Goal: Task Accomplishment & Management: Use online tool/utility

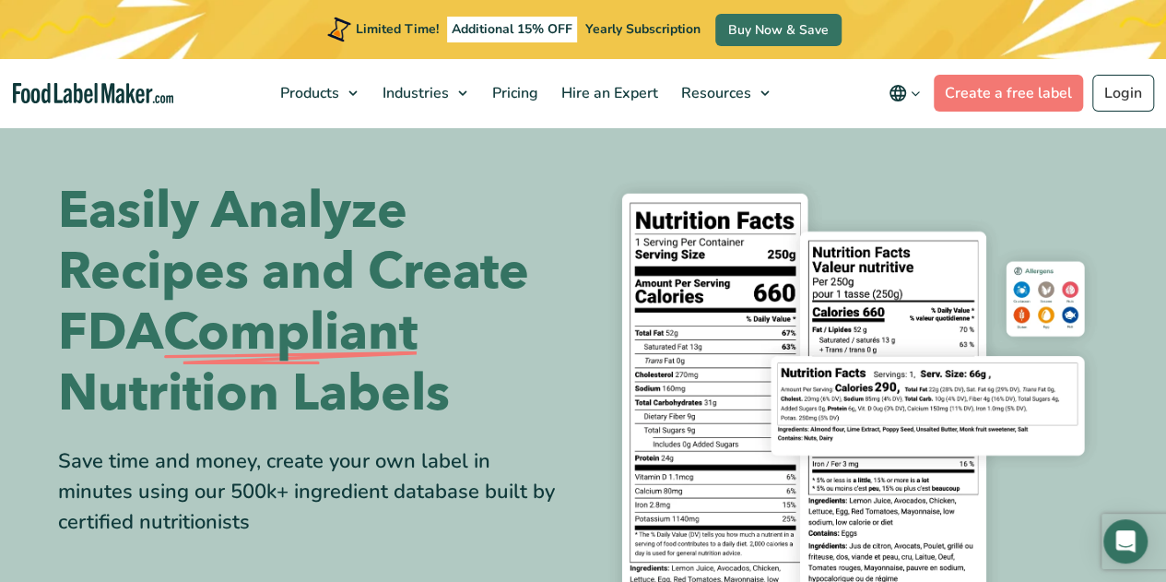
click at [525, 277] on h1 "Easily Analyze Recipes and Create FDA Compliant Nutrition Labels" at bounding box center [314, 302] width 512 height 243
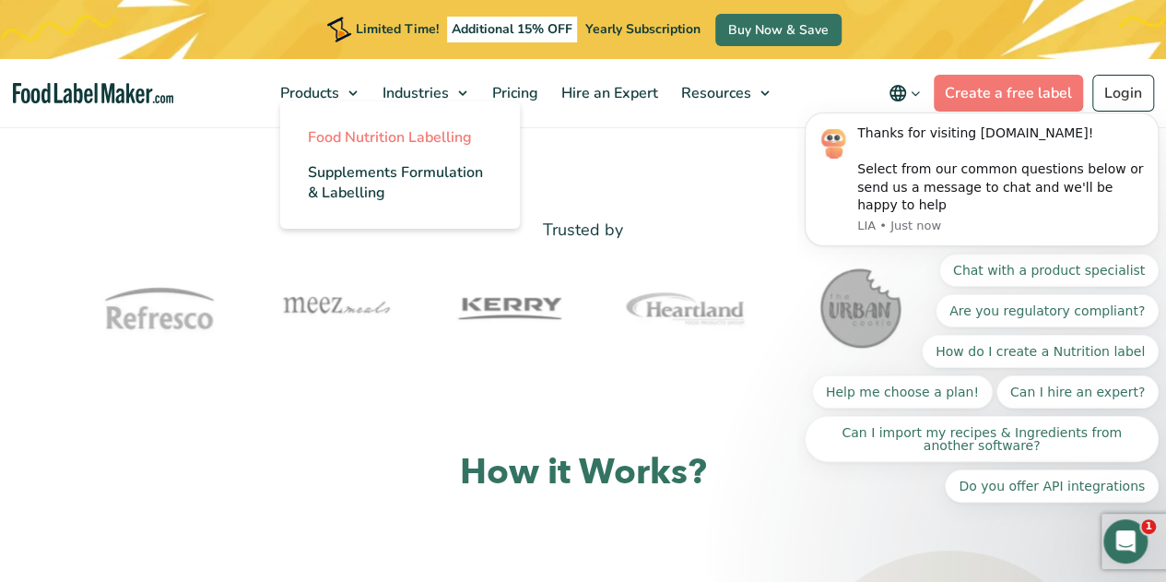
click at [362, 142] on span "Food Nutrition Labelling" at bounding box center [390, 137] width 164 height 20
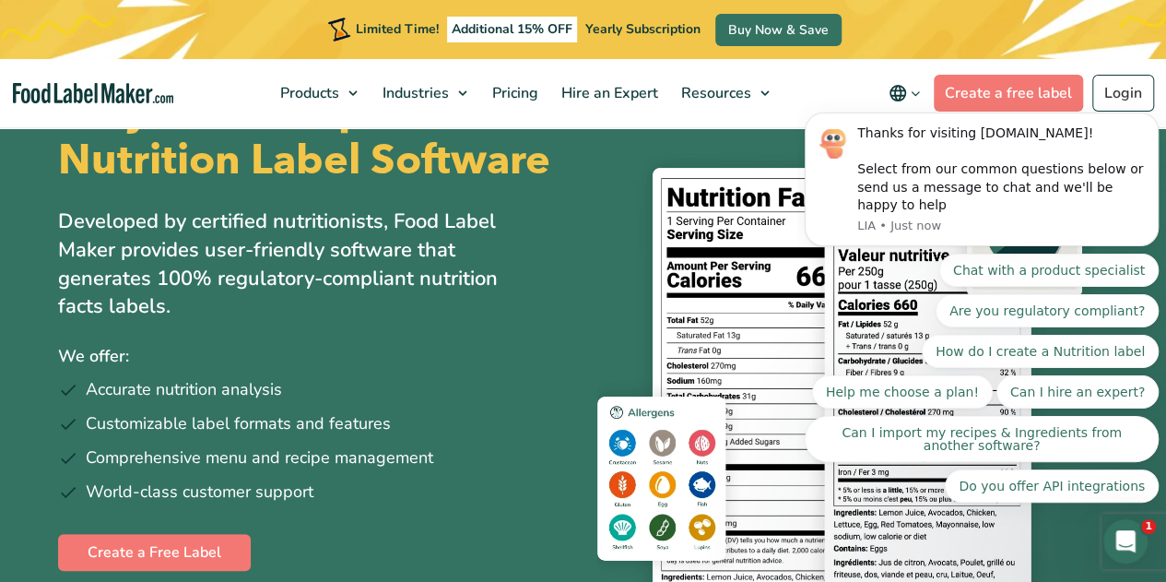
scroll to position [92, 0]
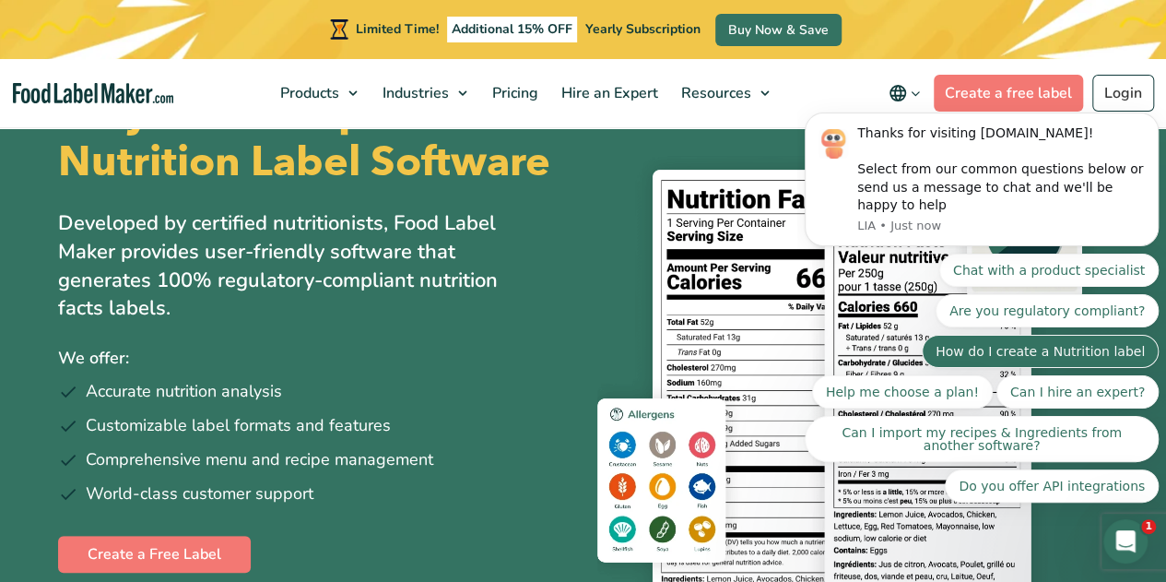
click at [1048, 358] on button "How do I create a Nutrition label" at bounding box center [1040, 351] width 237 height 33
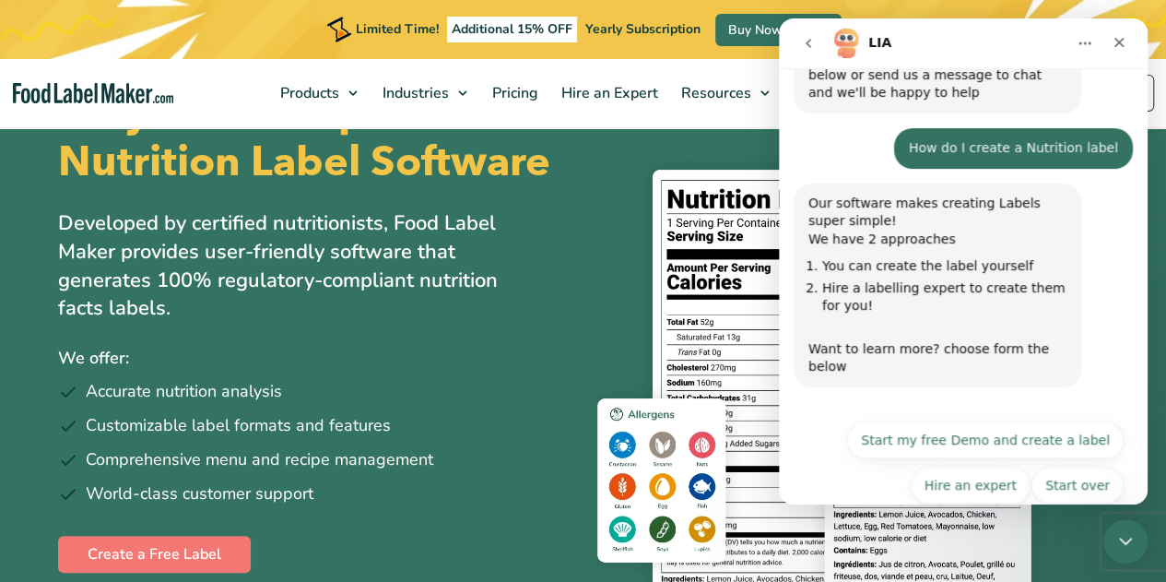
scroll to position [134, 0]
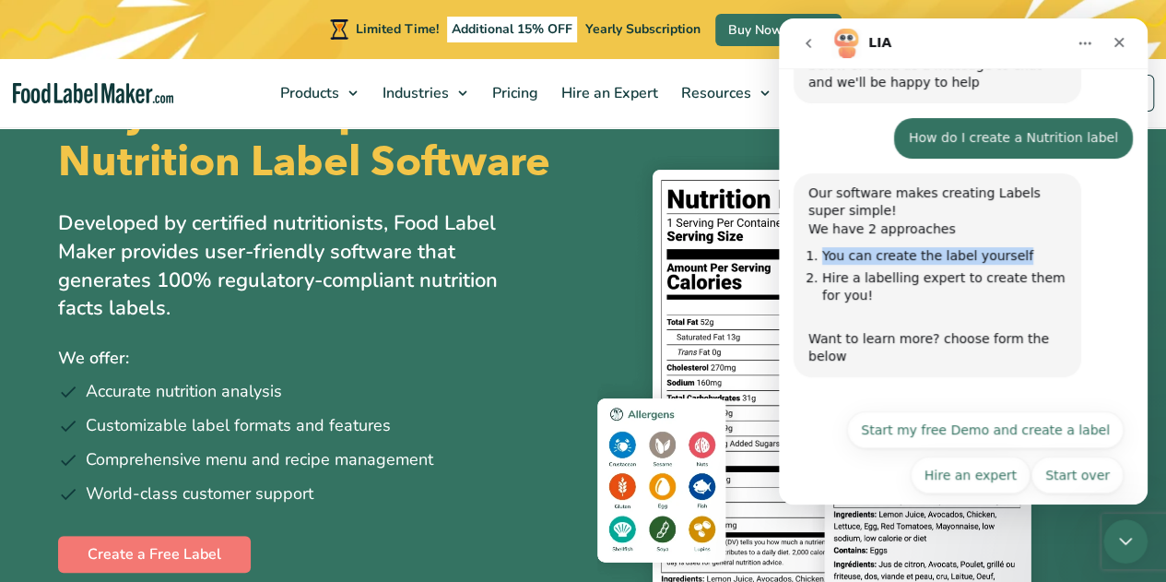
drag, startPoint x: 830, startPoint y: 259, endPoint x: 1059, endPoint y: 257, distance: 228.6
click at [1059, 257] on li "You can create the label yourself" at bounding box center [944, 256] width 244 height 18
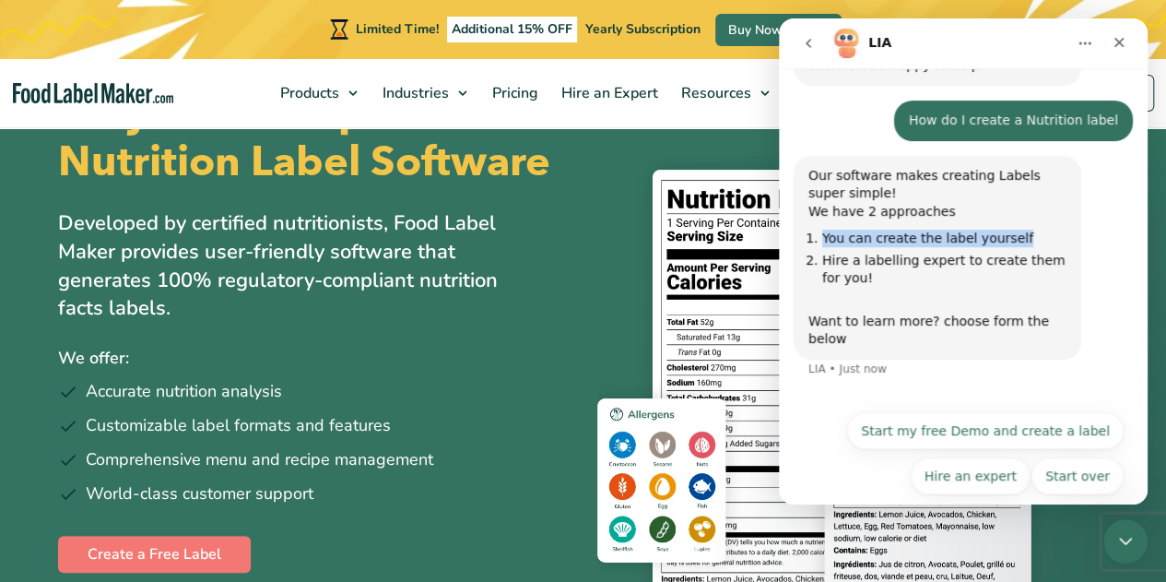
scroll to position [152, 0]
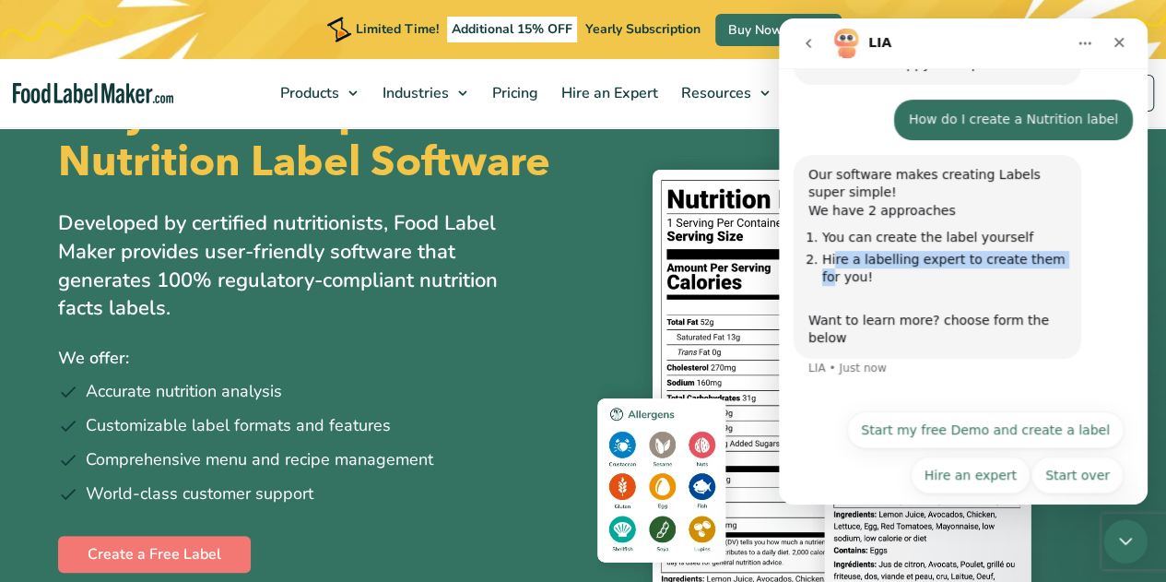
drag, startPoint x: 834, startPoint y: 261, endPoint x: 1053, endPoint y: 263, distance: 219.4
click at [1053, 263] on li "Hire a labelling expert to create them for you! ​" at bounding box center [944, 277] width 244 height 52
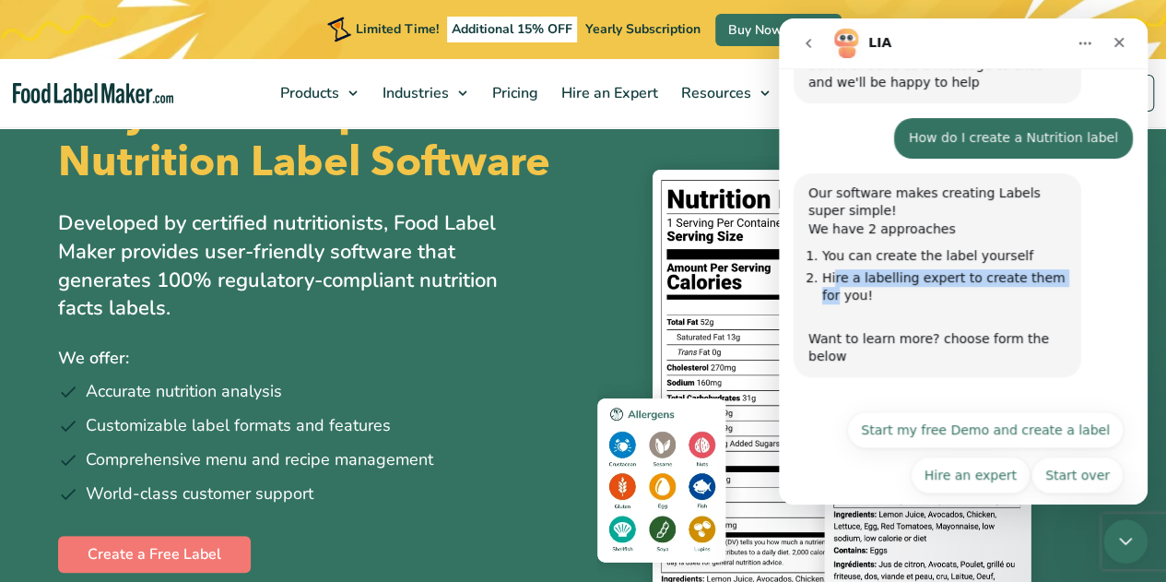
click at [1048, 276] on li "Hire a labelling expert to create them for you! ​" at bounding box center [944, 295] width 244 height 52
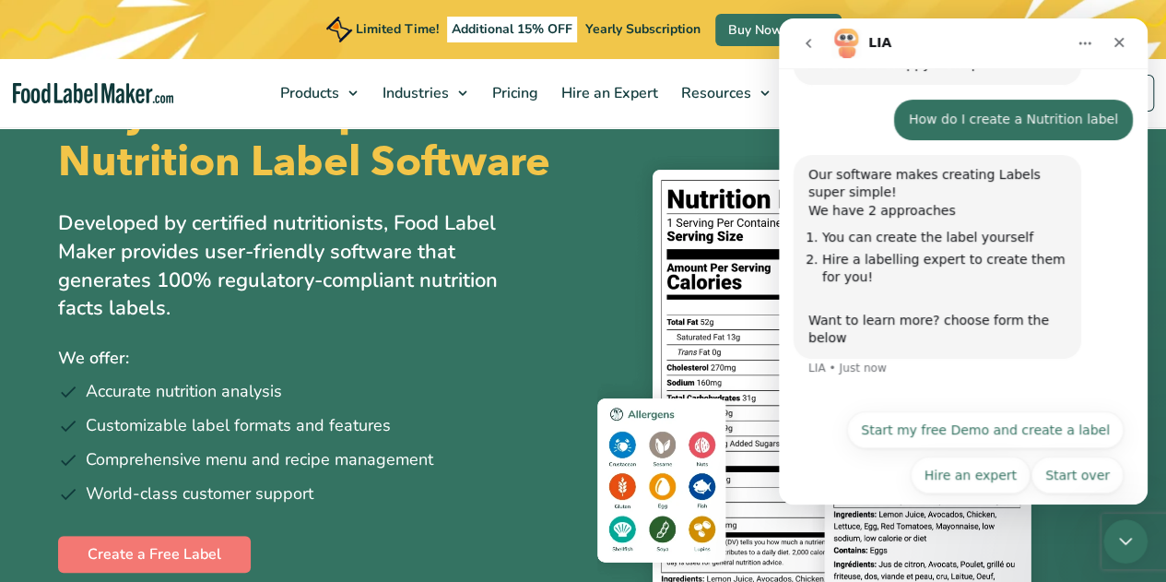
click at [960, 296] on li "Hire a labelling expert to create them for you! ​" at bounding box center [944, 277] width 244 height 52
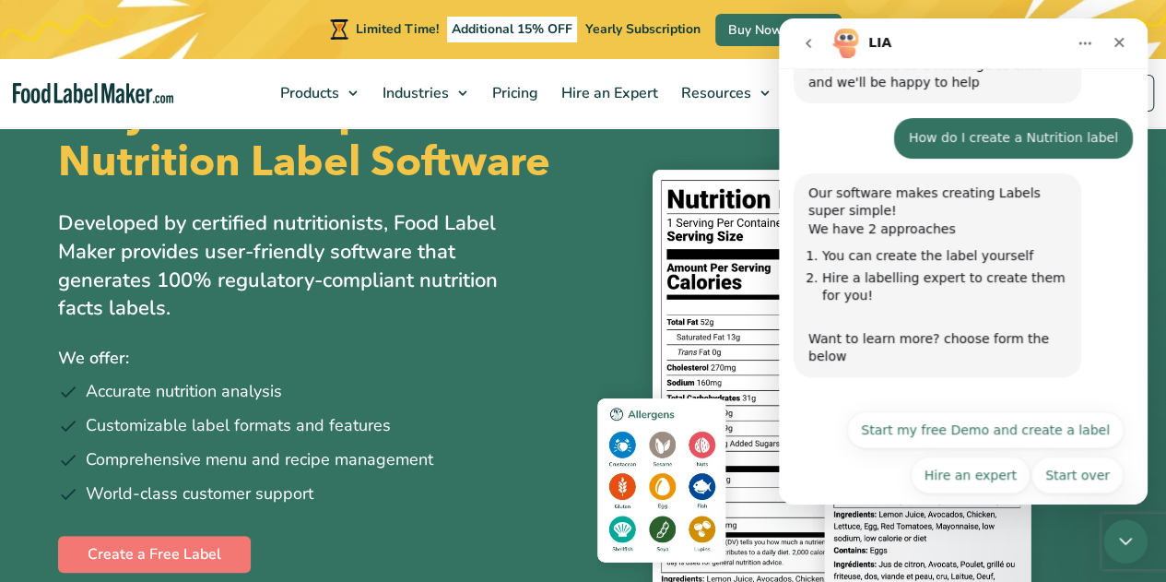
scroll to position [134, 0]
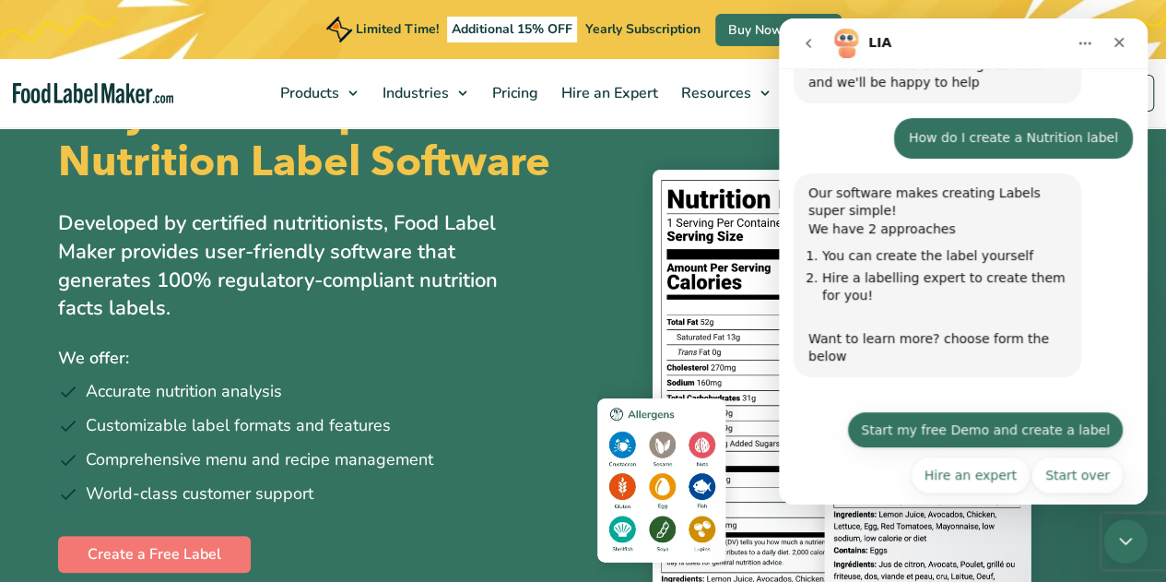
click at [1031, 411] on button "Start my free Demo and create a label" at bounding box center [985, 429] width 276 height 37
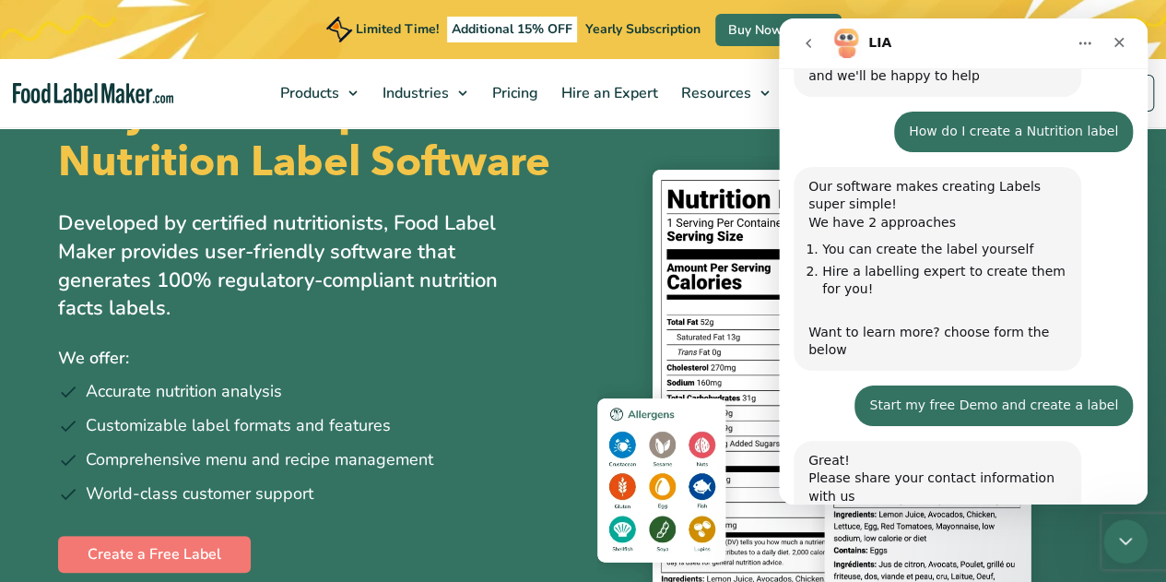
scroll to position [299, 0]
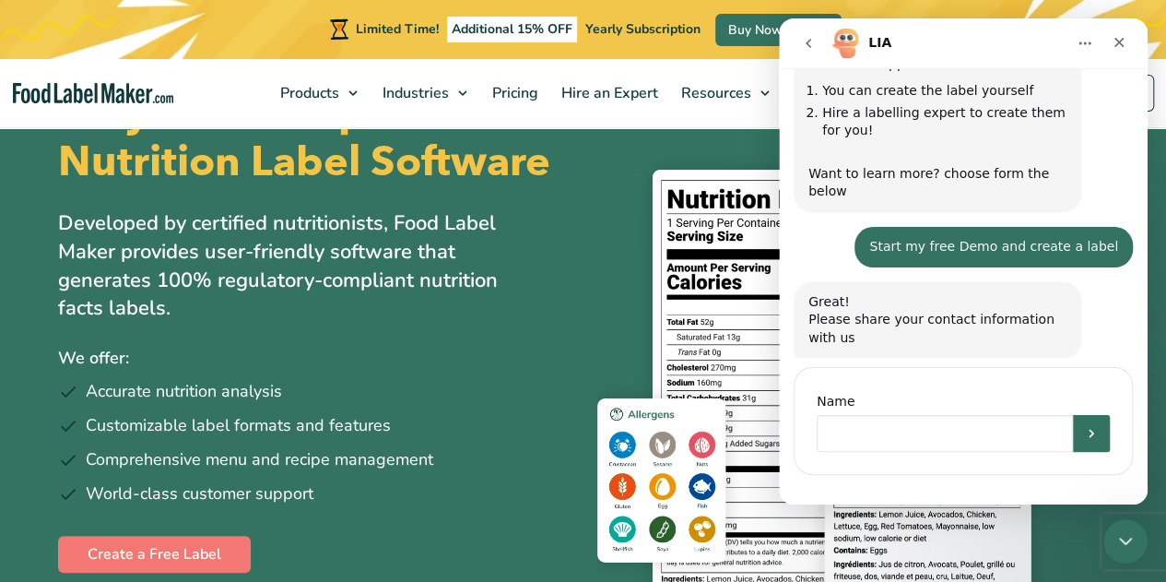
click at [870, 416] on input "Name" at bounding box center [945, 433] width 256 height 37
click at [871, 416] on input "Name" at bounding box center [945, 433] width 256 height 37
type input "Jacqueline Serrano"
click at [1073, 415] on button "Submit" at bounding box center [1091, 433] width 37 height 37
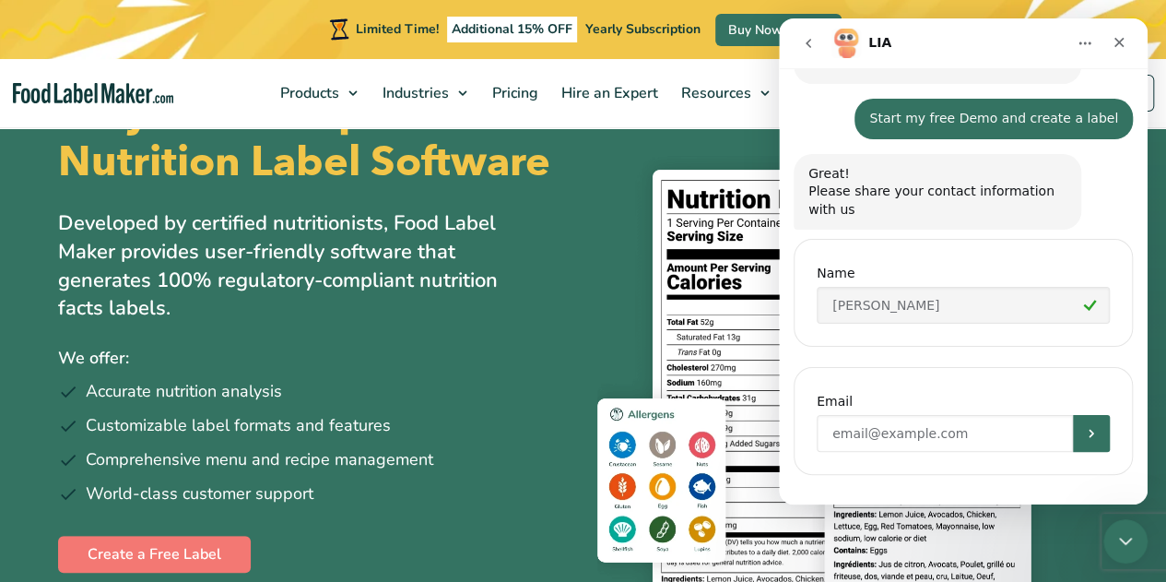
click at [947, 418] on input "Enter your email" at bounding box center [945, 433] width 256 height 37
type input "jaxsermin@gmail.com"
click at [1079, 422] on button "Submit" at bounding box center [1091, 433] width 37 height 37
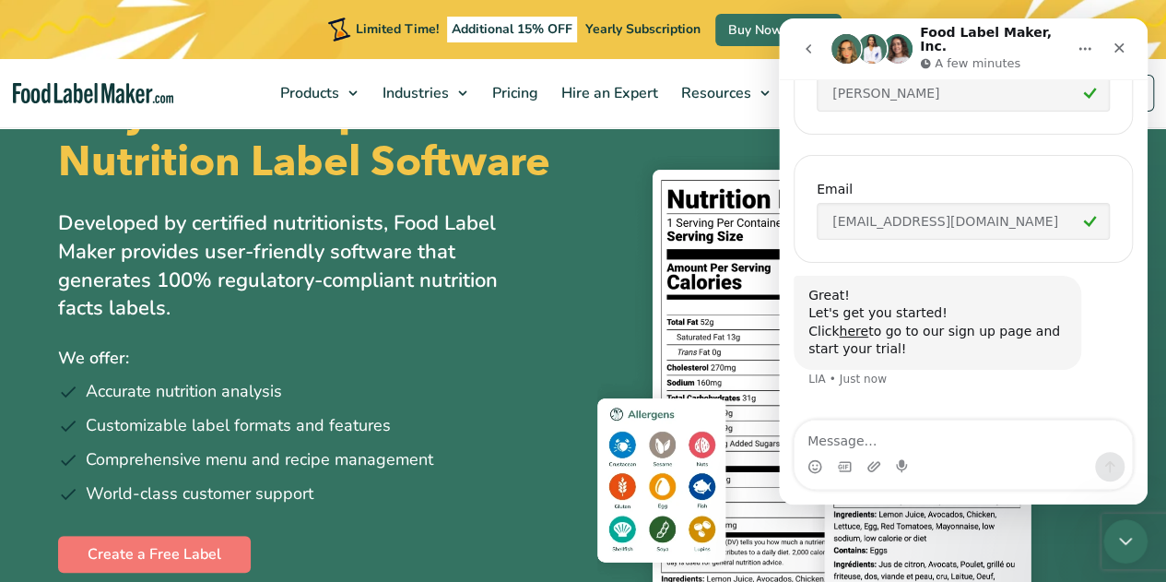
scroll to position [658, 0]
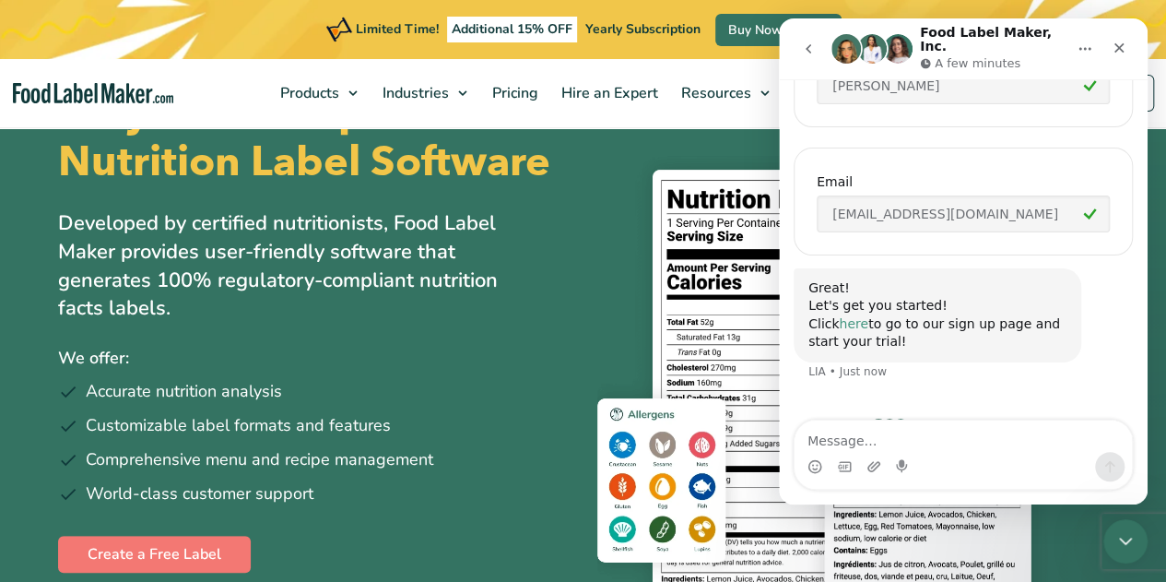
click at [849, 316] on link "here" at bounding box center [853, 323] width 29 height 15
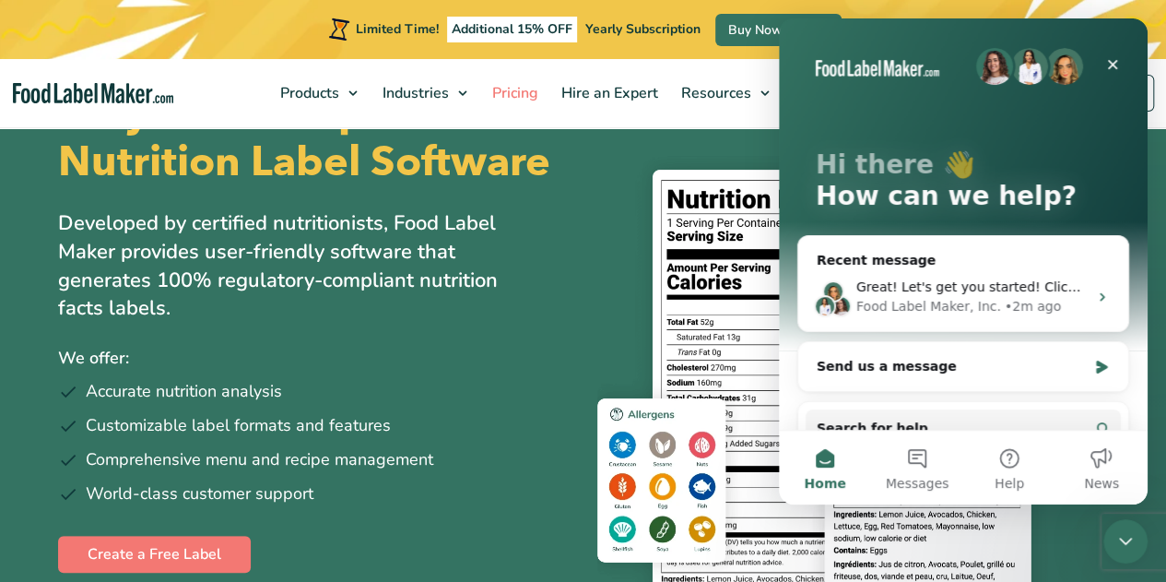
click at [511, 100] on span "Pricing" at bounding box center [513, 93] width 53 height 20
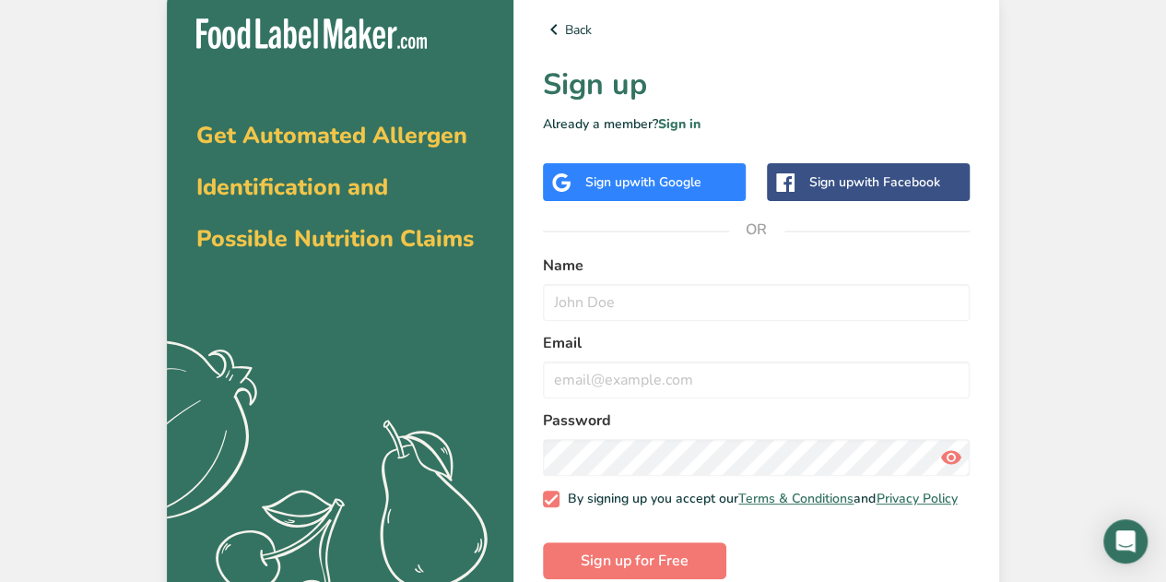
click at [672, 182] on span "with Google" at bounding box center [665, 182] width 72 height 18
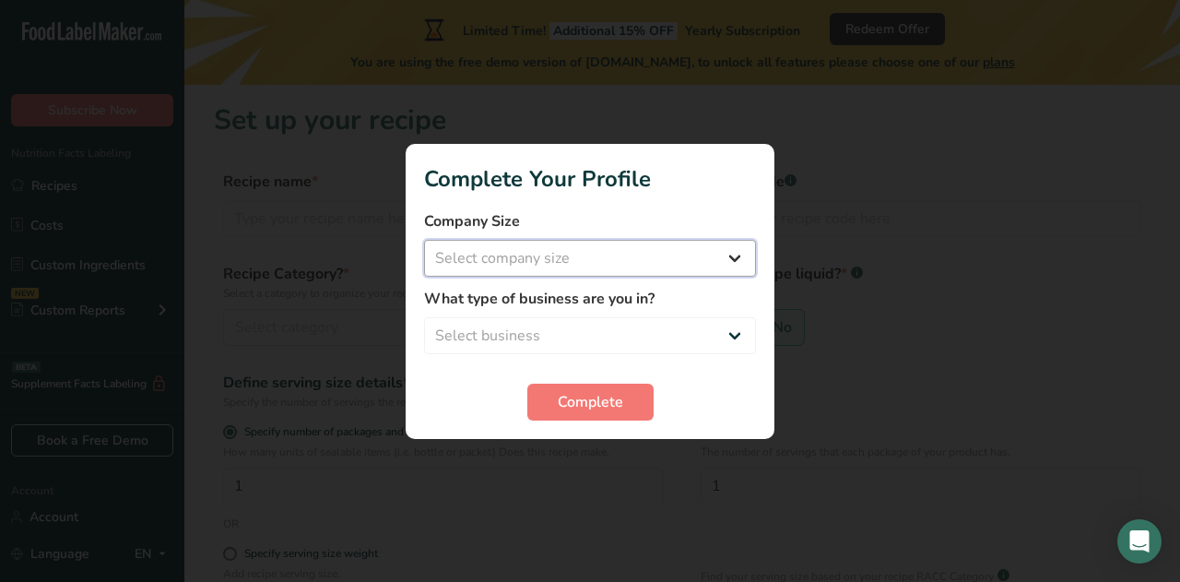
click at [581, 248] on select "Select company size Fewer than 10 Employees 10 to 50 Employees 51 to 500 Employ…" at bounding box center [590, 258] width 332 height 37
select select "1"
click at [424, 240] on select "Select company size Fewer than 10 Employees 10 to 50 Employees 51 to 500 Employ…" at bounding box center [590, 258] width 332 height 37
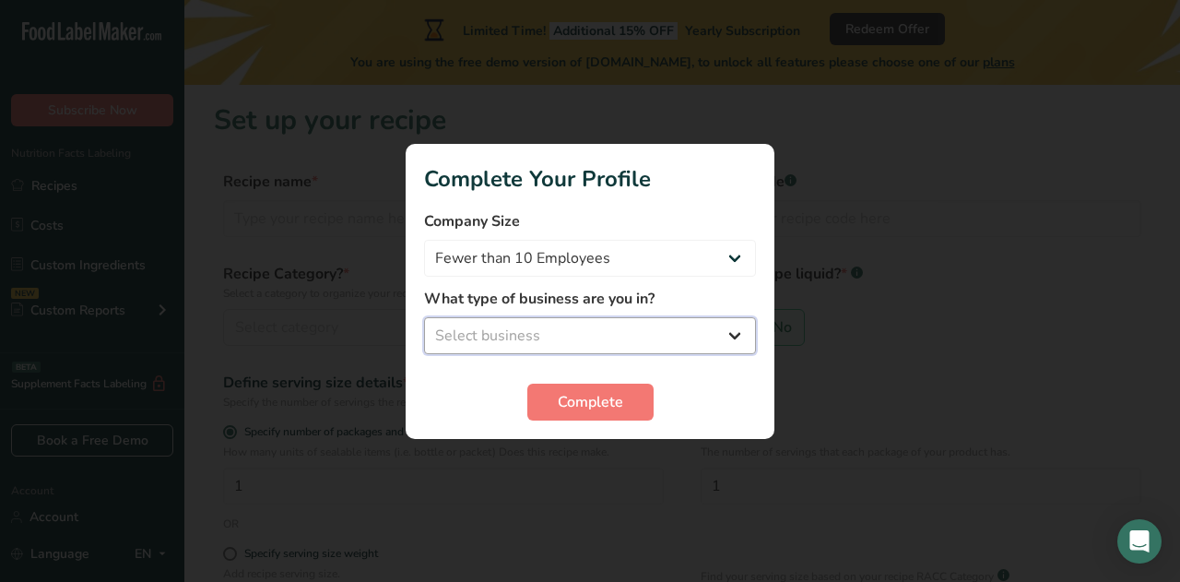
click at [572, 325] on select "Select business Packaged Food Manufacturer Restaurant & Cafe Bakery Meal Plans …" at bounding box center [590, 335] width 332 height 37
click at [424, 317] on select "Select business Packaged Food Manufacturer Restaurant & Cafe Bakery Meal Plans …" at bounding box center [590, 335] width 332 height 37
click at [579, 340] on select "Packaged Food Manufacturer Restaurant & Cafe Bakery Meal Plans & Catering Compa…" at bounding box center [590, 335] width 332 height 37
select select "2"
click at [424, 317] on select "Packaged Food Manufacturer Restaurant & Cafe Bakery Meal Plans & Catering Compa…" at bounding box center [590, 335] width 332 height 37
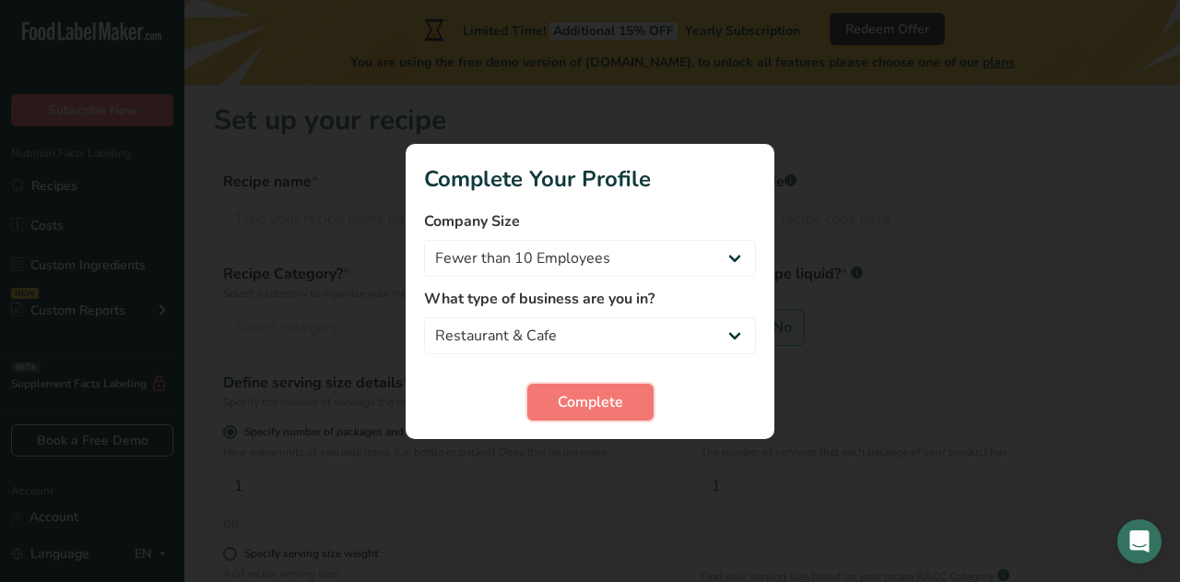
click at [543, 401] on button "Complete" at bounding box center [590, 401] width 126 height 37
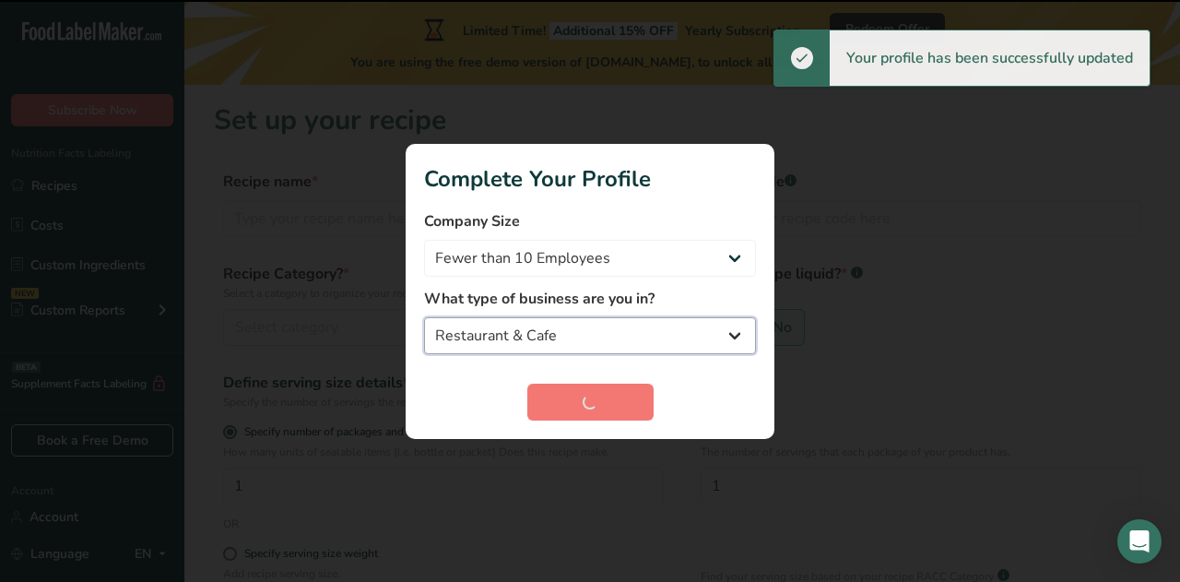
drag, startPoint x: 542, startPoint y: 348, endPoint x: 564, endPoint y: 331, distance: 28.2
click at [563, 331] on select "Packaged Food Manufacturer Restaurant & Cafe Bakery Meal Plans & Catering Compa…" at bounding box center [590, 335] width 332 height 37
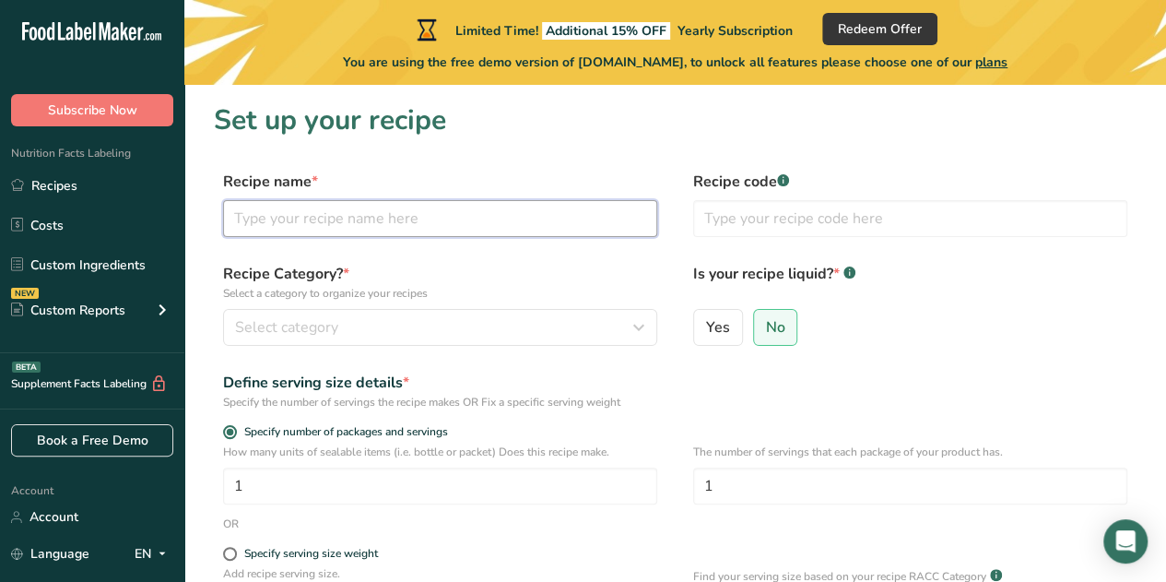
click at [467, 216] on input "text" at bounding box center [440, 218] width 434 height 37
click at [470, 217] on input "text" at bounding box center [440, 218] width 434 height 37
type input "I"
type input "Flan"
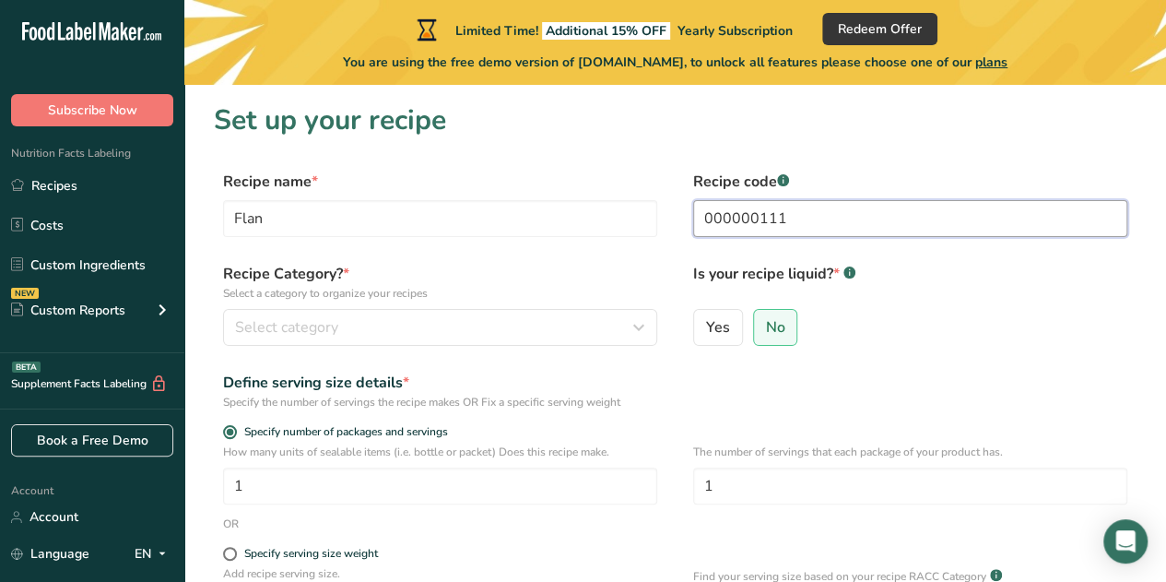
type input "000000111"
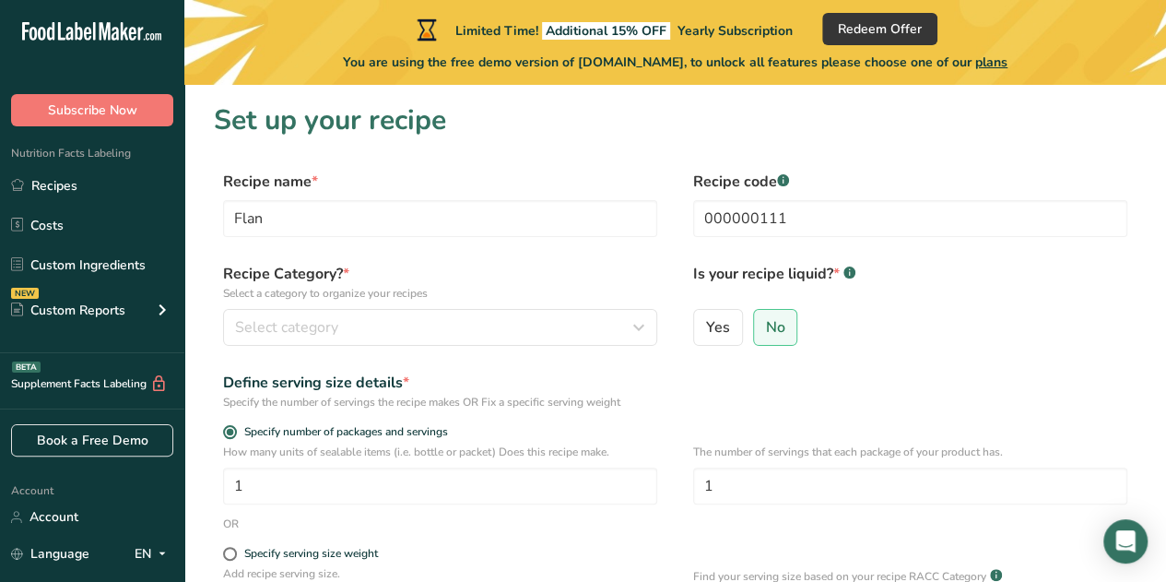
drag, startPoint x: 927, startPoint y: 300, endPoint x: 918, endPoint y: 305, distance: 10.7
click at [923, 302] on div "Is your recipe liquid? * .a-a{fill:#347362;}.b-a{fill:#fff;} Yes No" at bounding box center [910, 310] width 434 height 94
click at [774, 327] on span "No" at bounding box center [775, 327] width 19 height 18
click at [766, 327] on input "No" at bounding box center [760, 327] width 12 height 12
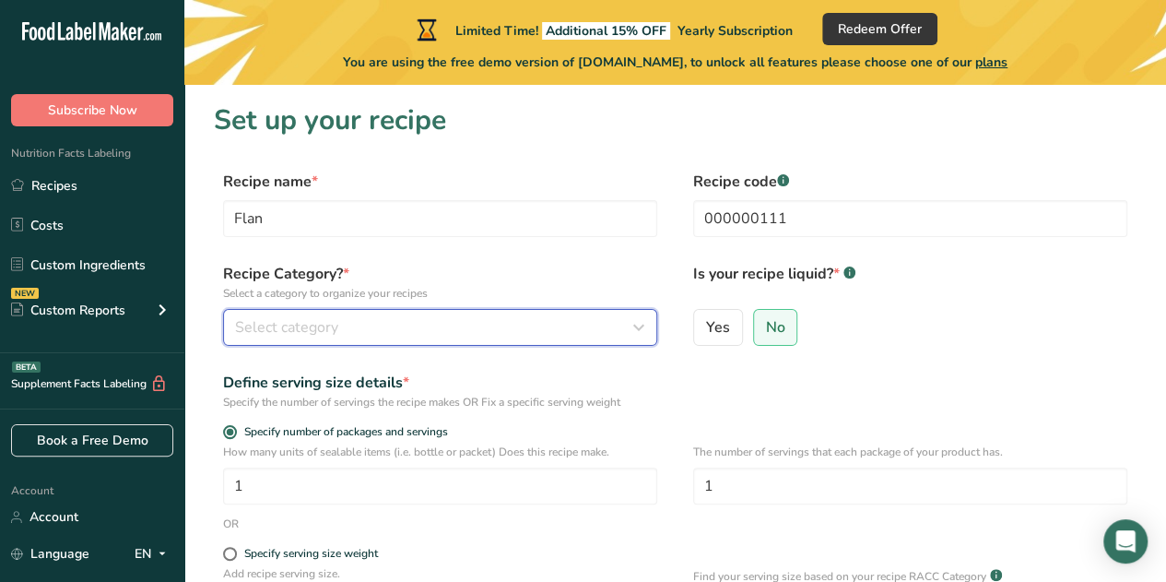
click at [371, 324] on div "Select category" at bounding box center [434, 327] width 399 height 22
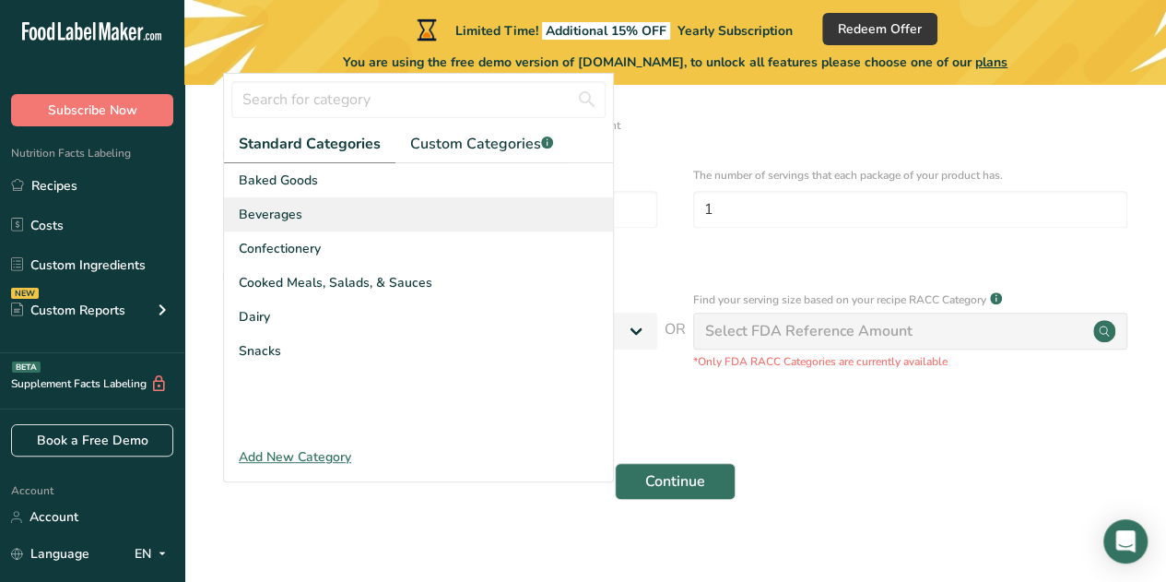
scroll to position [184, 0]
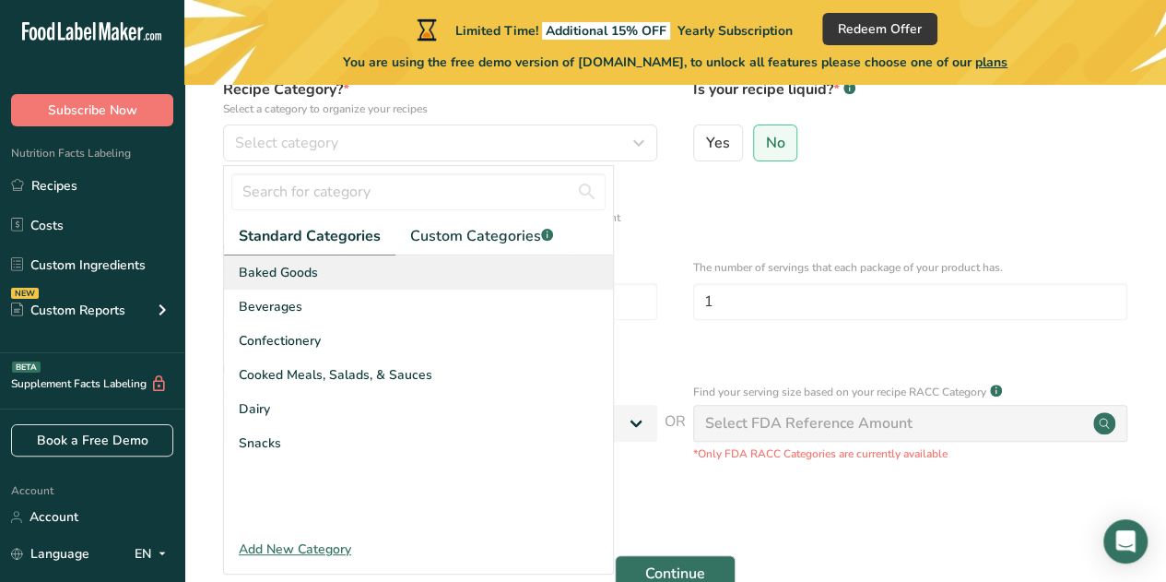
click at [324, 267] on div "Baked Goods" at bounding box center [418, 272] width 389 height 34
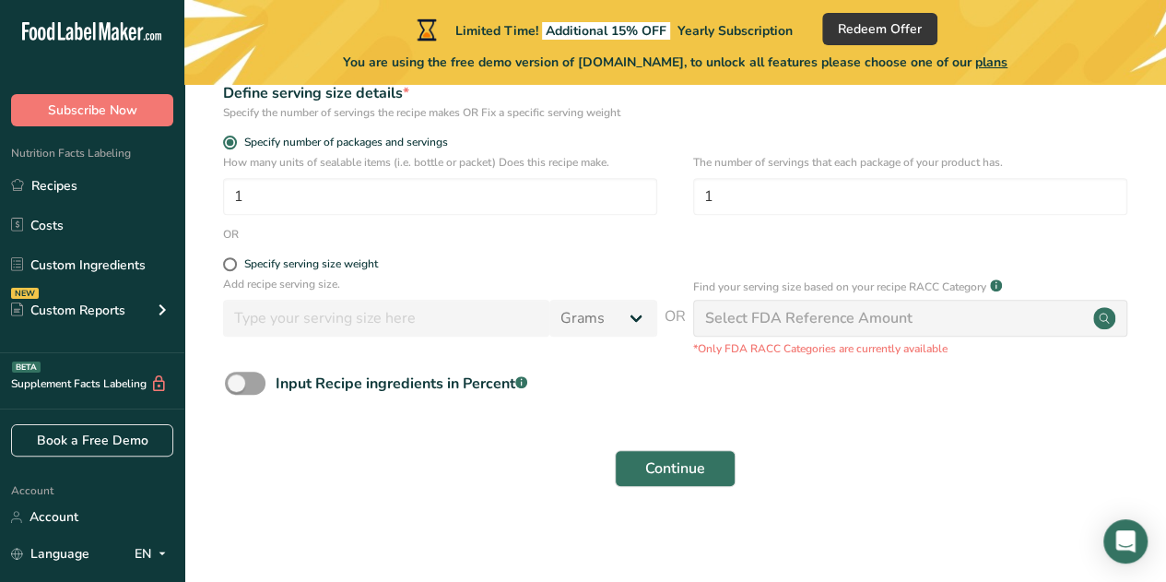
scroll to position [293, 0]
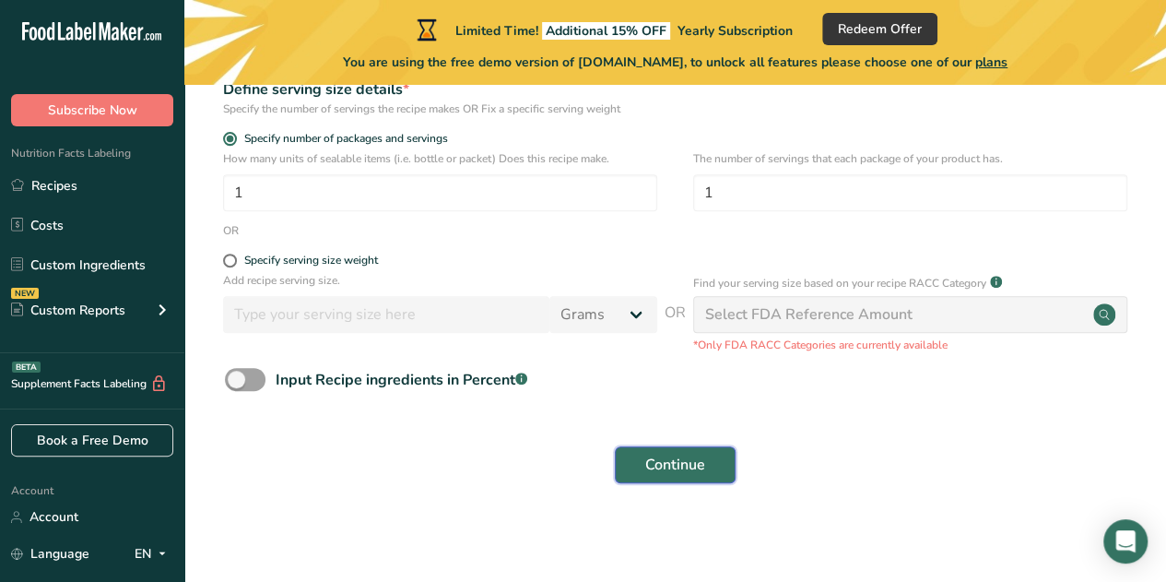
click at [667, 458] on span "Continue" at bounding box center [675, 464] width 60 height 22
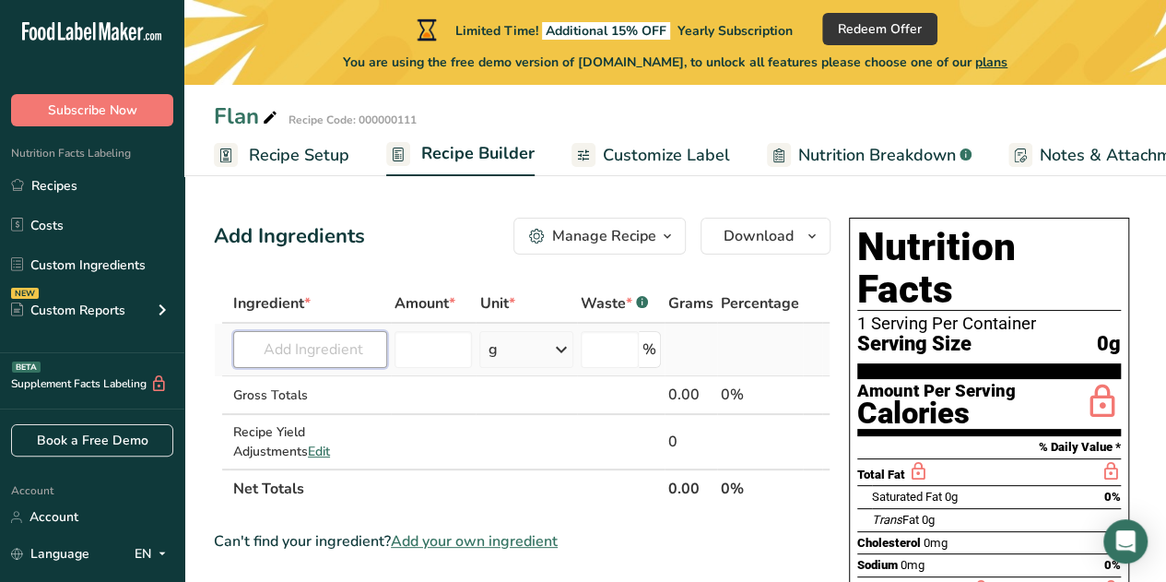
click at [330, 341] on input "text" at bounding box center [310, 349] width 154 height 37
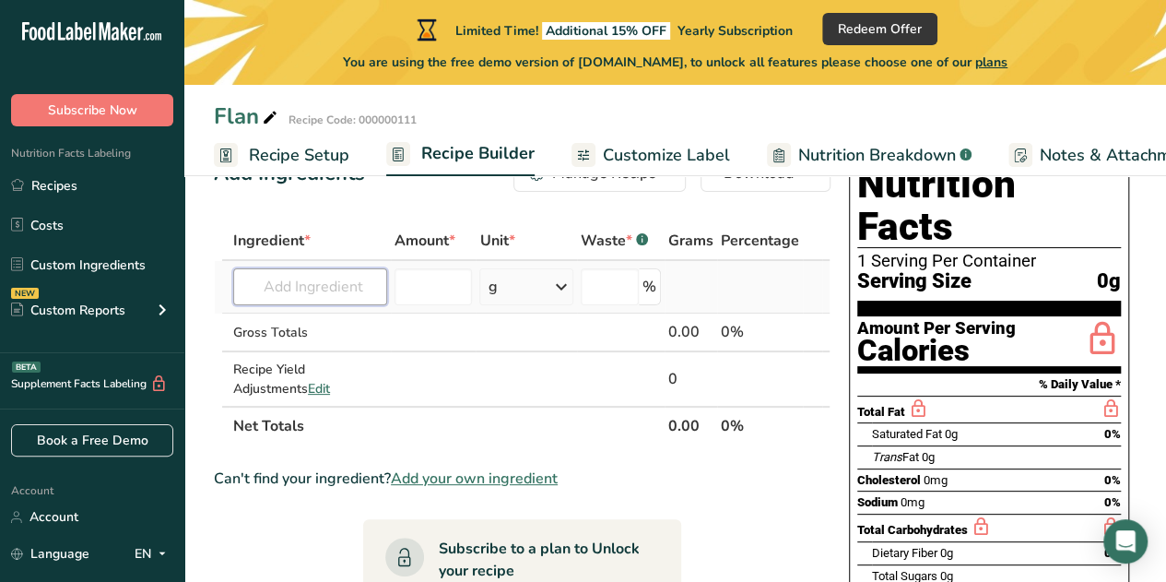
scroll to position [92, 0]
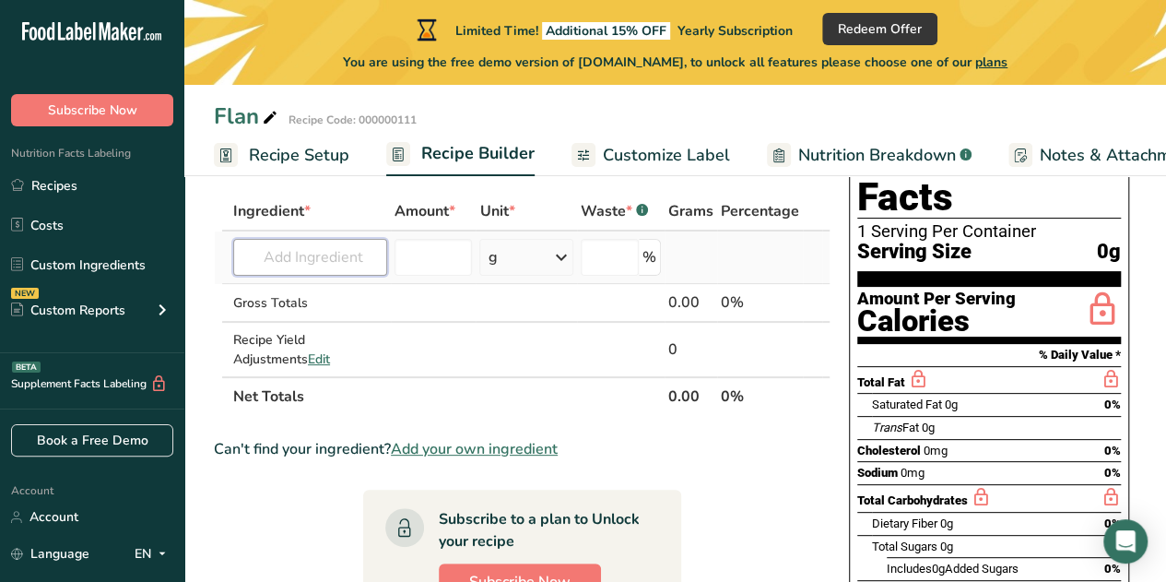
click at [304, 248] on input "text" at bounding box center [310, 257] width 154 height 37
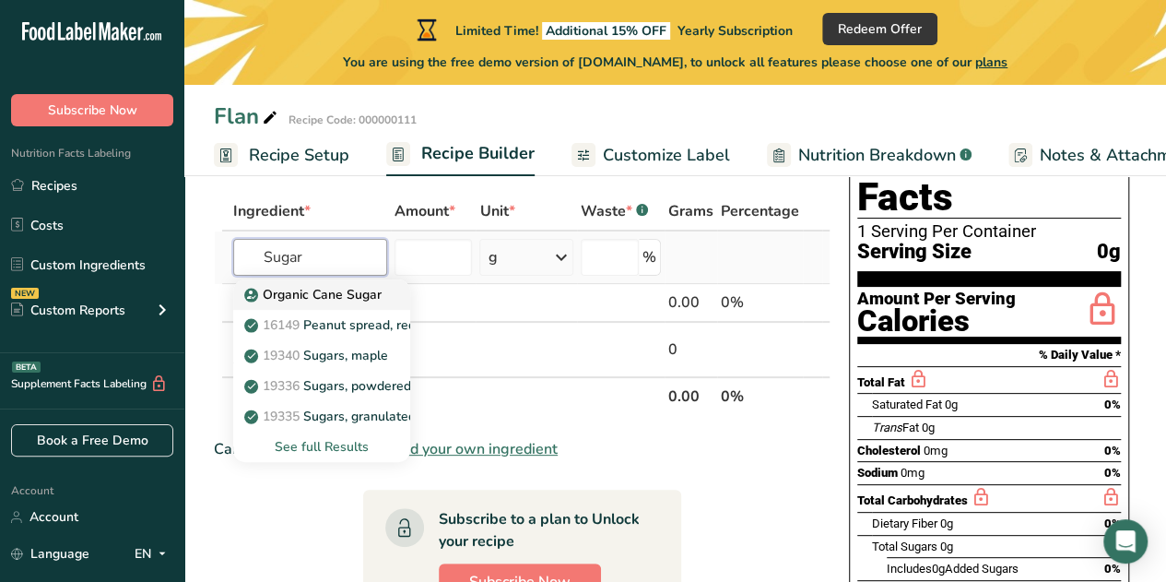
type input "Sugar"
click at [318, 301] on p "Organic Cane Sugar" at bounding box center [315, 294] width 134 height 19
type input "Organic Cane Sugar"
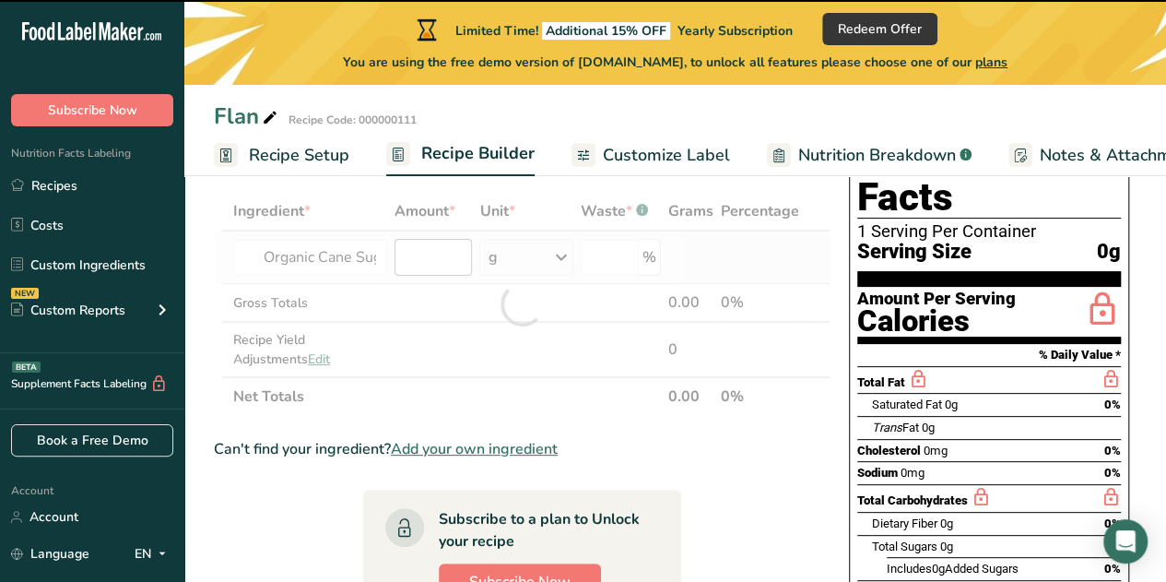
type input "0"
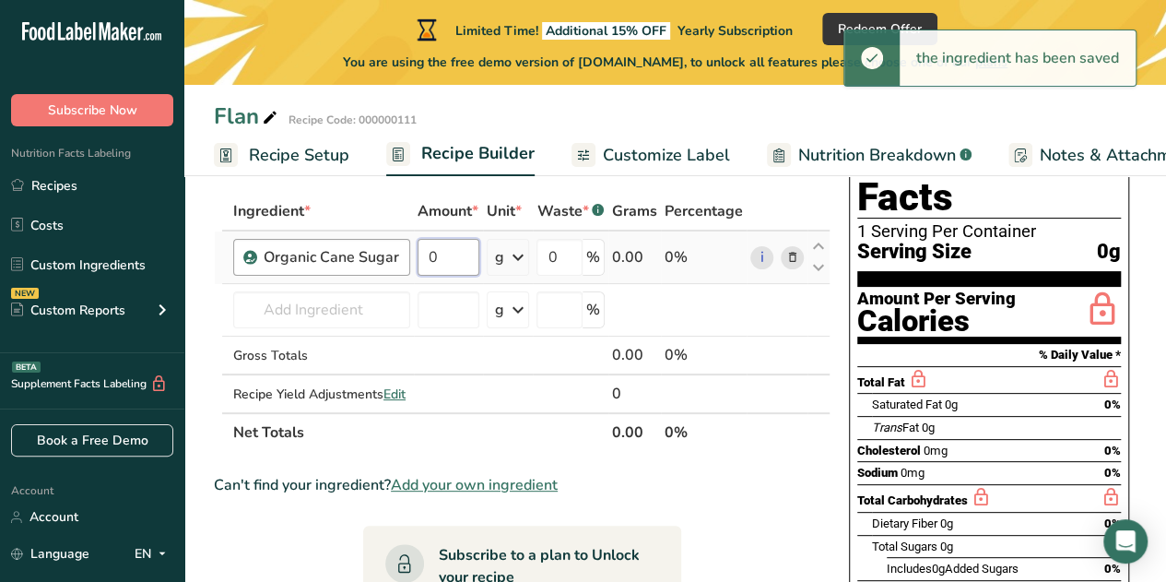
drag, startPoint x: 455, startPoint y: 253, endPoint x: 392, endPoint y: 253, distance: 63.6
click at [392, 253] on tr "Organic Cane Sugar 0 g Weight Units g kg mg See more Volume Units l Volume unit…" at bounding box center [522, 257] width 615 height 53
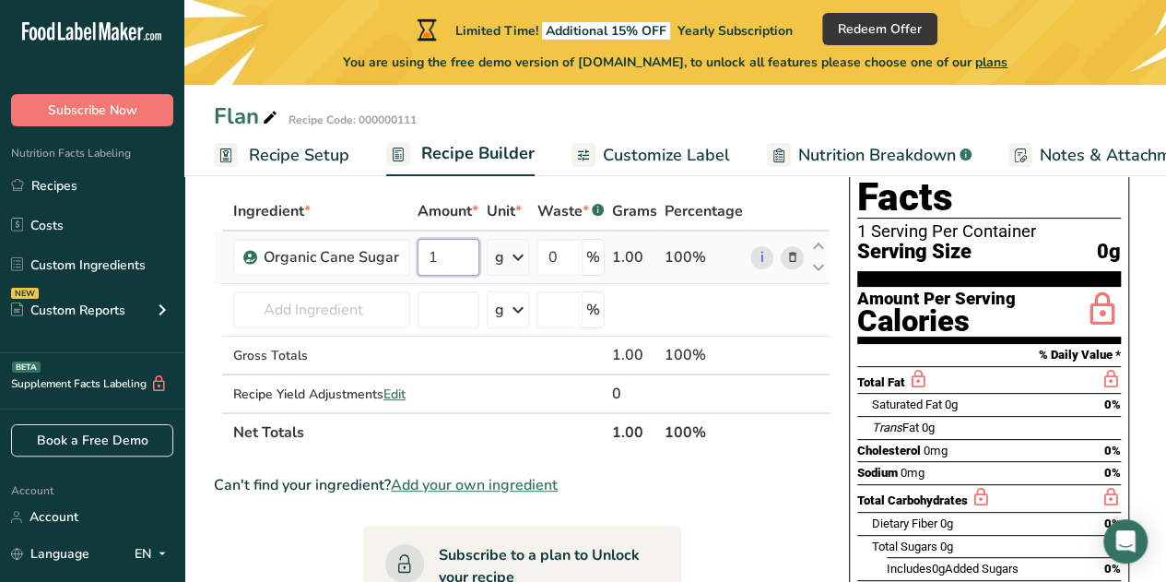
type input "1"
click at [514, 252] on div "Ingredient * Amount * Unit * Waste * .a-a{fill:#347362;}.b-a{fill:#fff;} Grams …" at bounding box center [522, 322] width 617 height 260
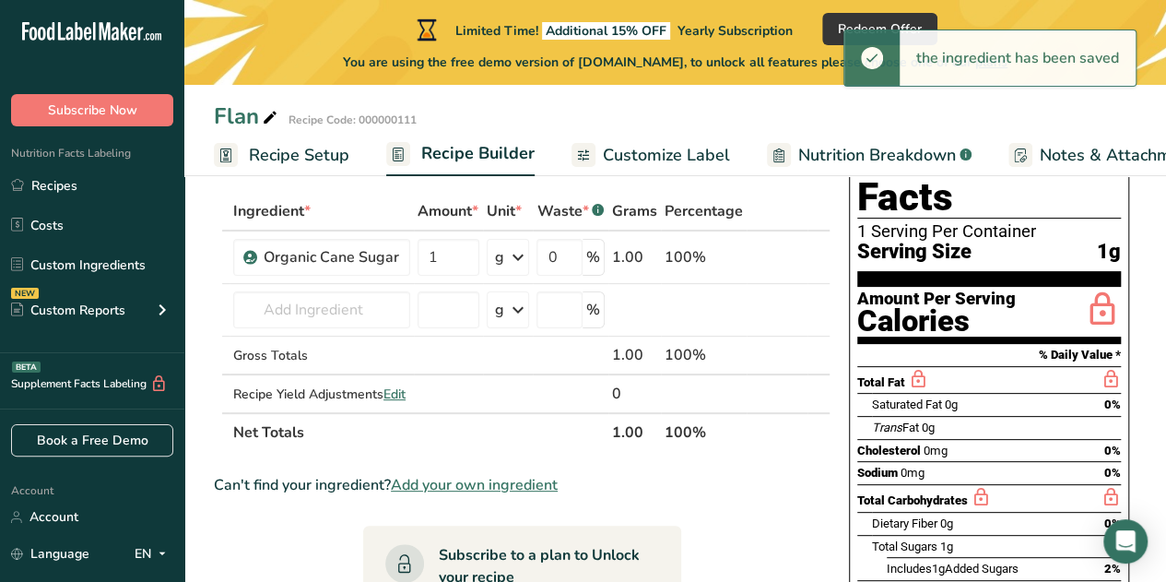
click at [786, 492] on div "Can't find your ingredient? Add your own ingredient" at bounding box center [522, 485] width 617 height 22
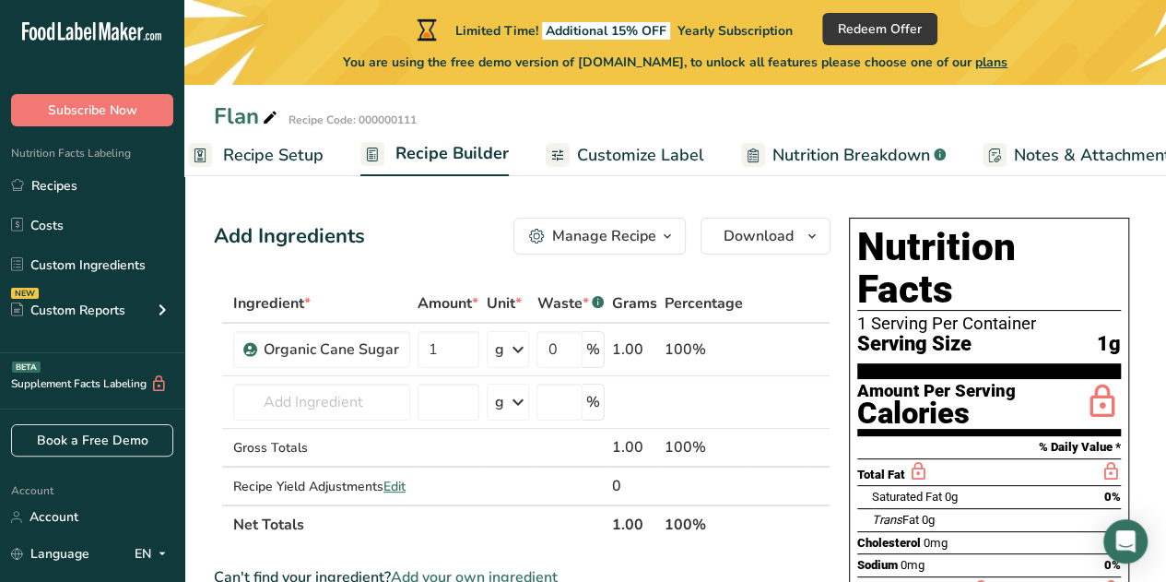
scroll to position [0, 0]
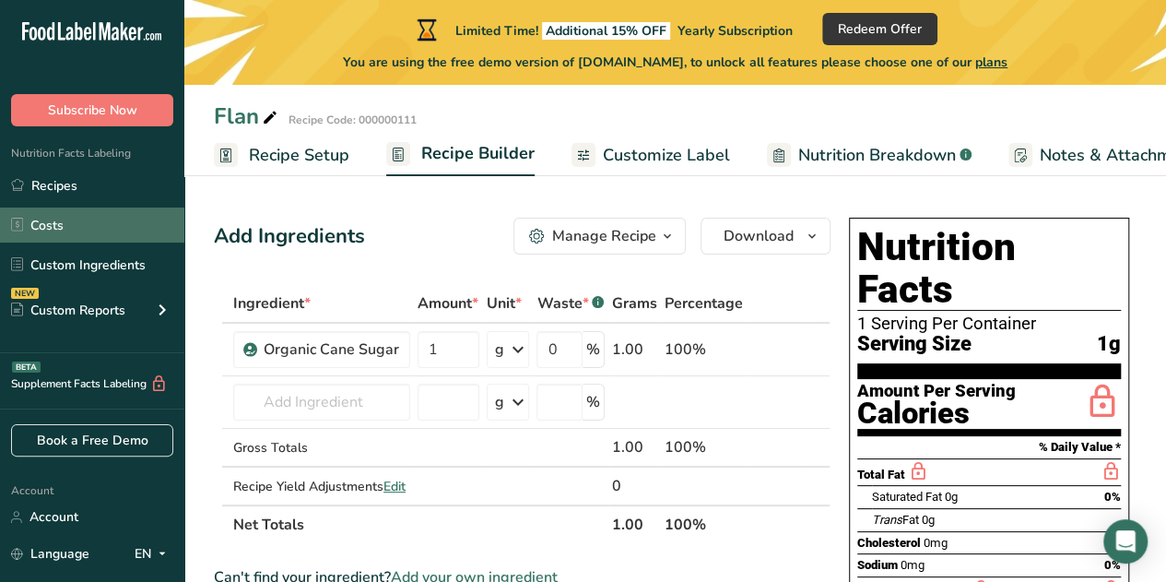
click at [103, 226] on link "Costs" at bounding box center [92, 224] width 184 height 35
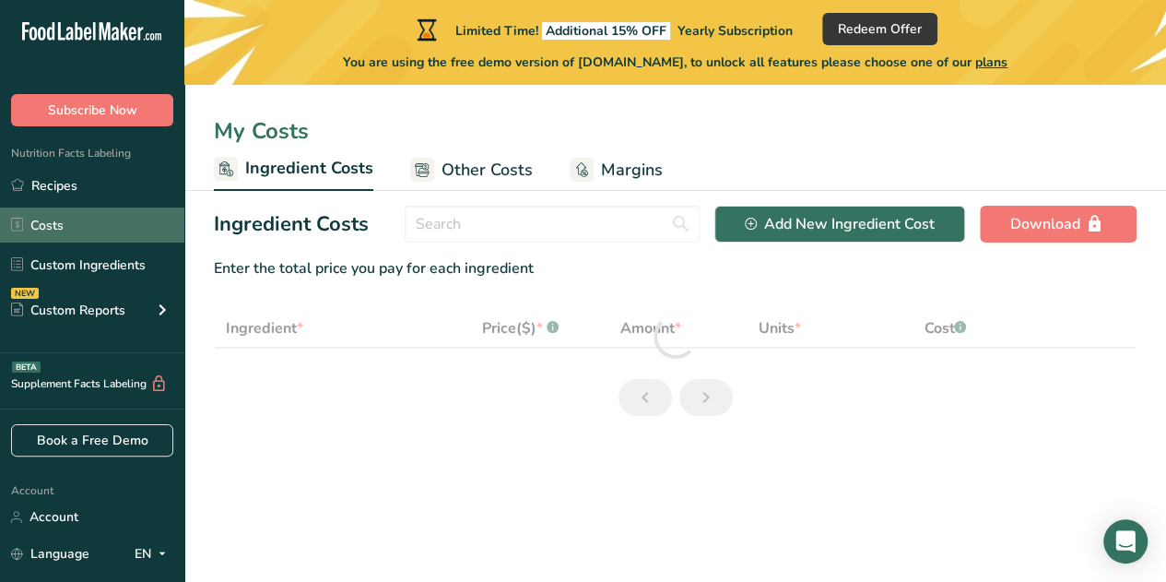
select select "1"
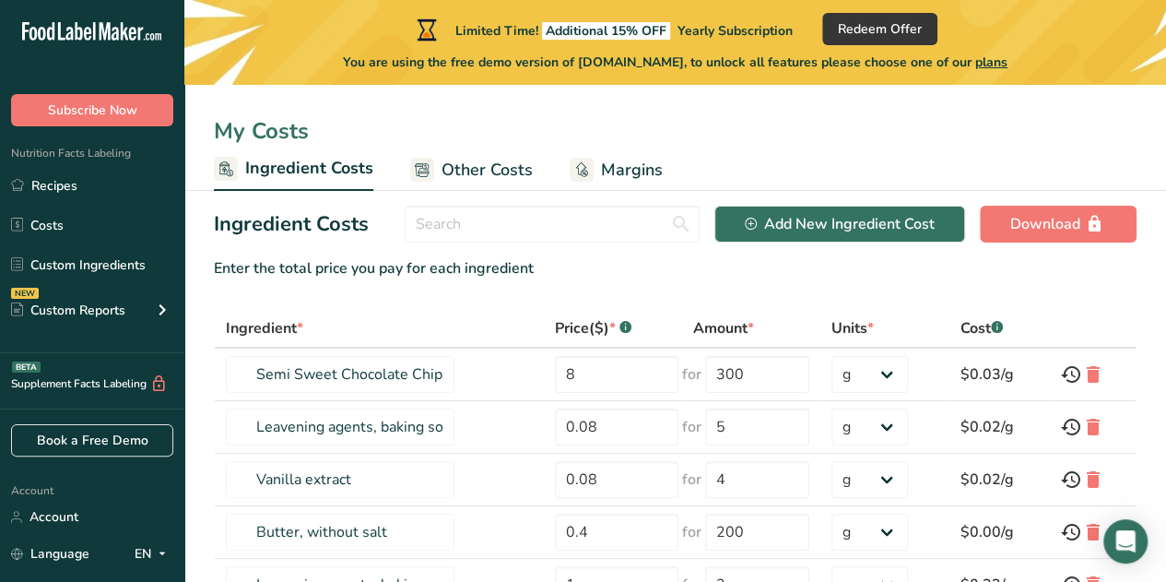
click at [105, 38] on icon at bounding box center [105, 31] width 11 height 18
click at [75, 26] on icon ".a-20{fill:#fff;}" at bounding box center [112, 36] width 180 height 29
click at [52, 526] on link "Account" at bounding box center [92, 516] width 184 height 32
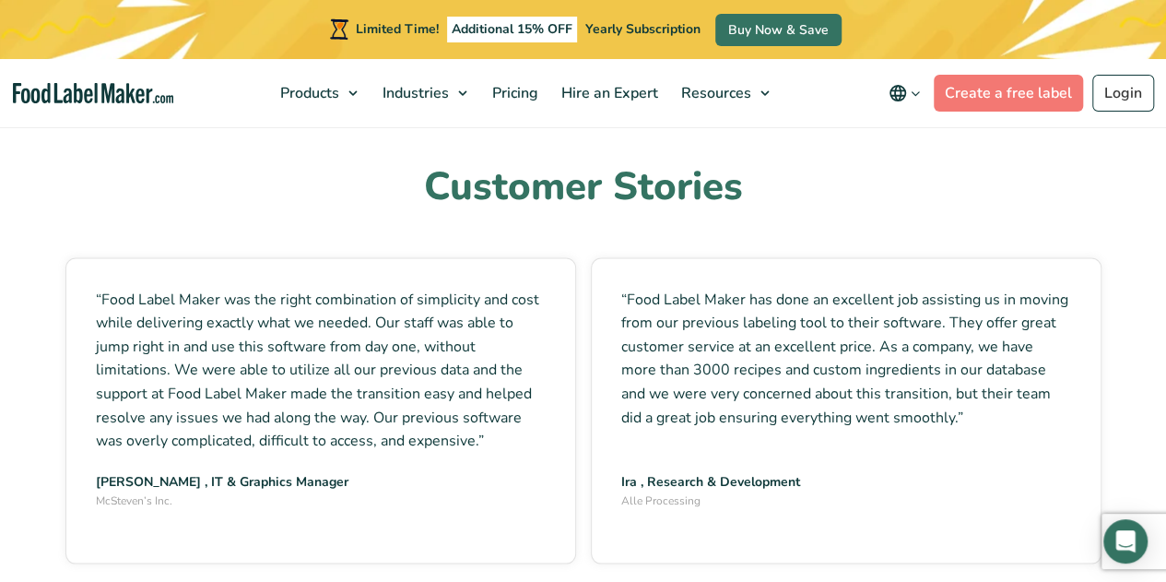
scroll to position [4977, 0]
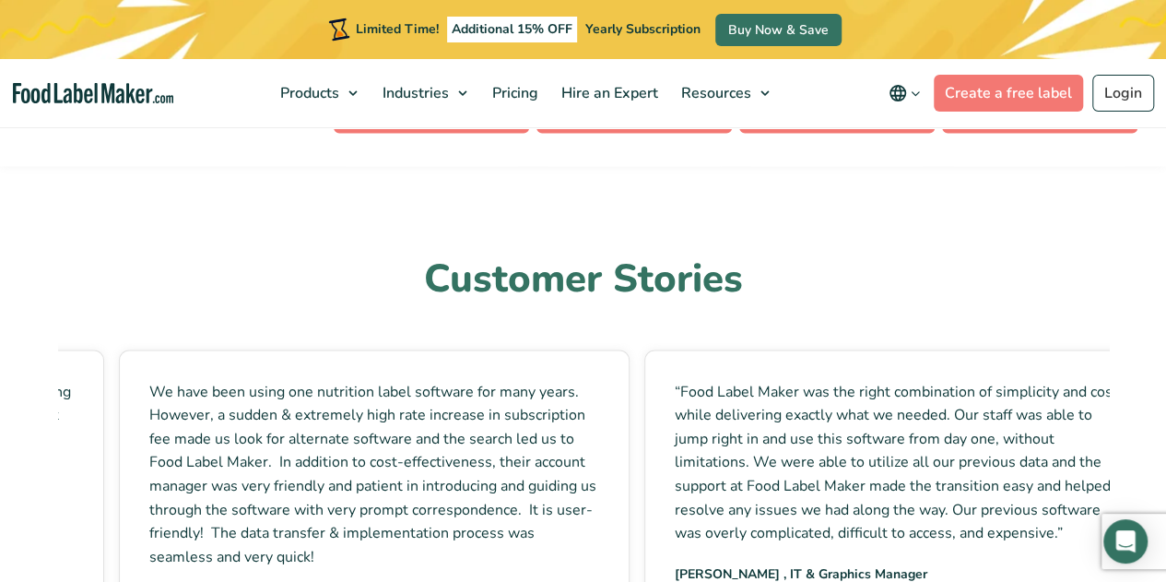
drag, startPoint x: 101, startPoint y: 217, endPoint x: 763, endPoint y: 277, distance: 664.5
click at [758, 380] on p "“Food Label Maker was the right combination of simplicity and cost while delive…" at bounding box center [900, 462] width 450 height 165
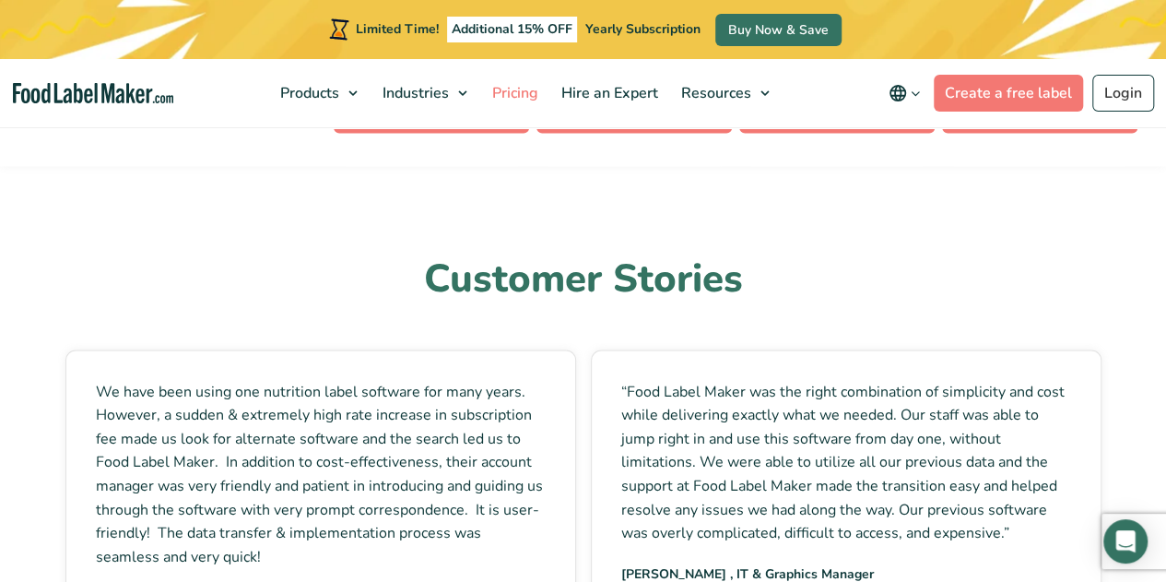
click at [527, 100] on span "Pricing" at bounding box center [513, 93] width 53 height 20
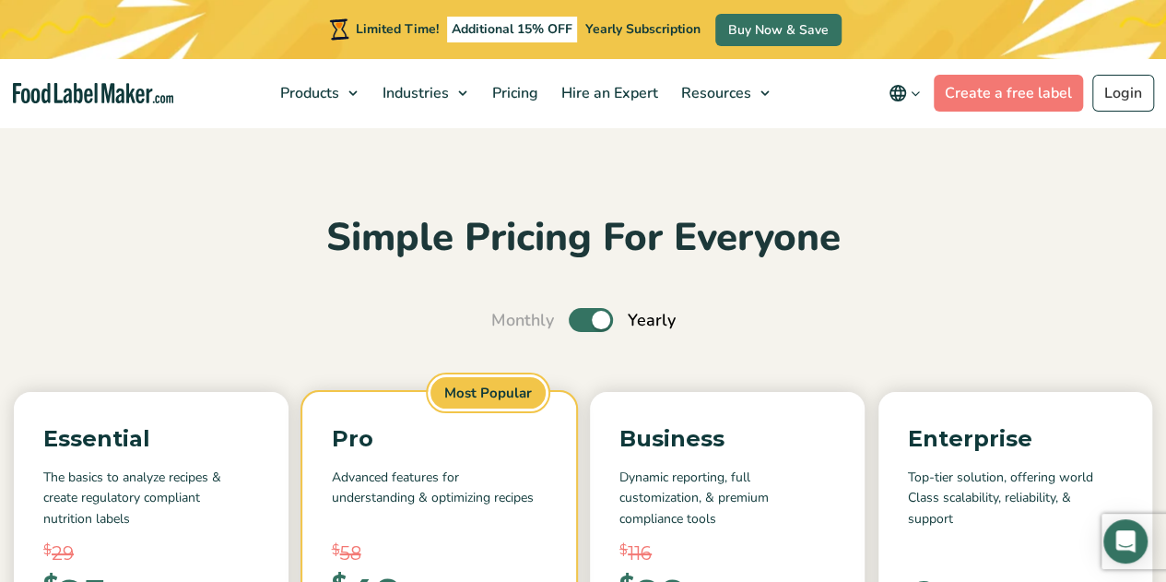
click at [590, 317] on label "Toggle" at bounding box center [591, 320] width 44 height 24
click at [507, 317] on input "Toggle" at bounding box center [501, 320] width 12 height 12
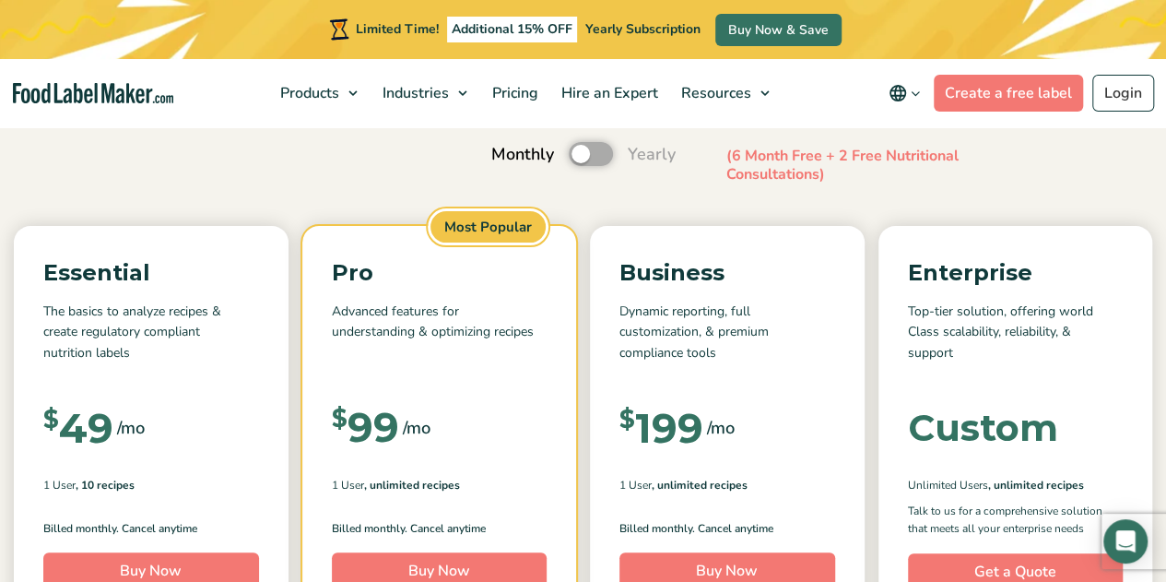
scroll to position [184, 0]
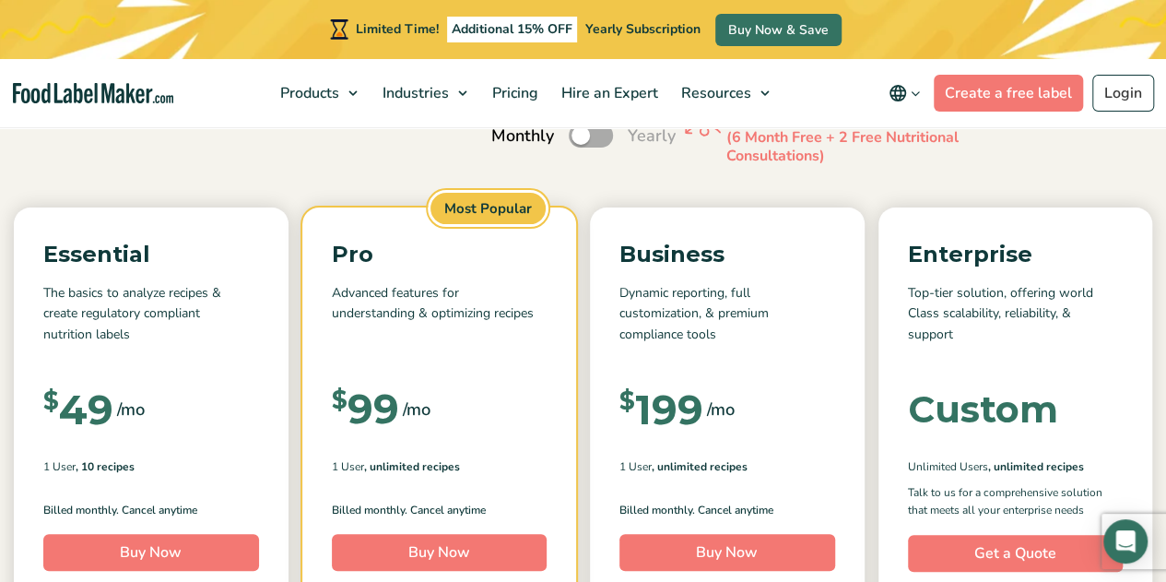
click at [589, 136] on label "Toggle" at bounding box center [591, 135] width 44 height 24
click at [507, 136] on input "Toggle" at bounding box center [501, 136] width 12 height 12
checkbox input "true"
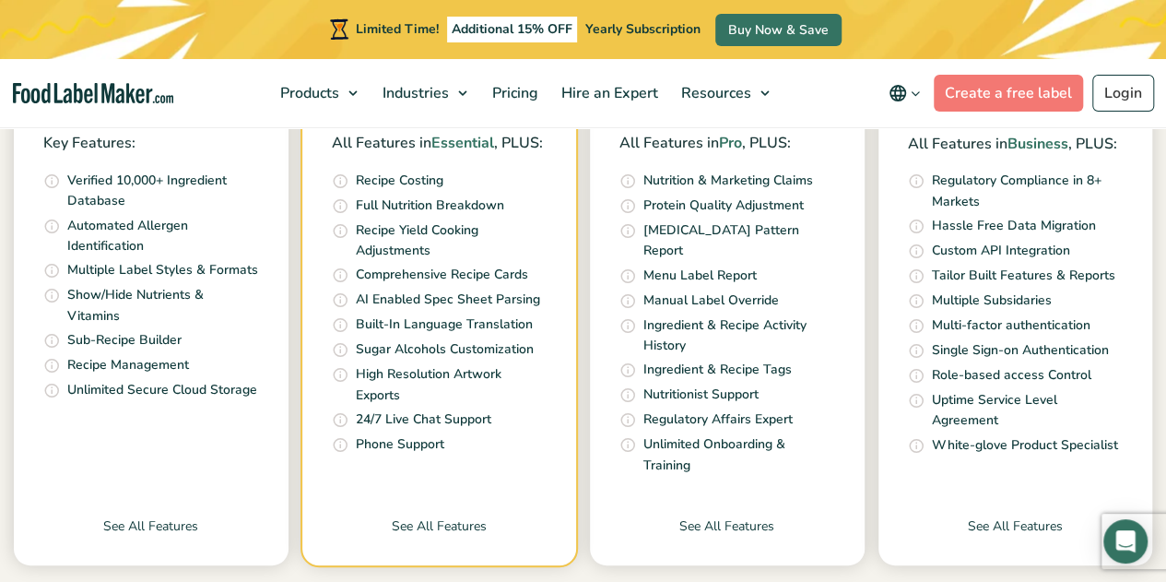
scroll to position [737, 0]
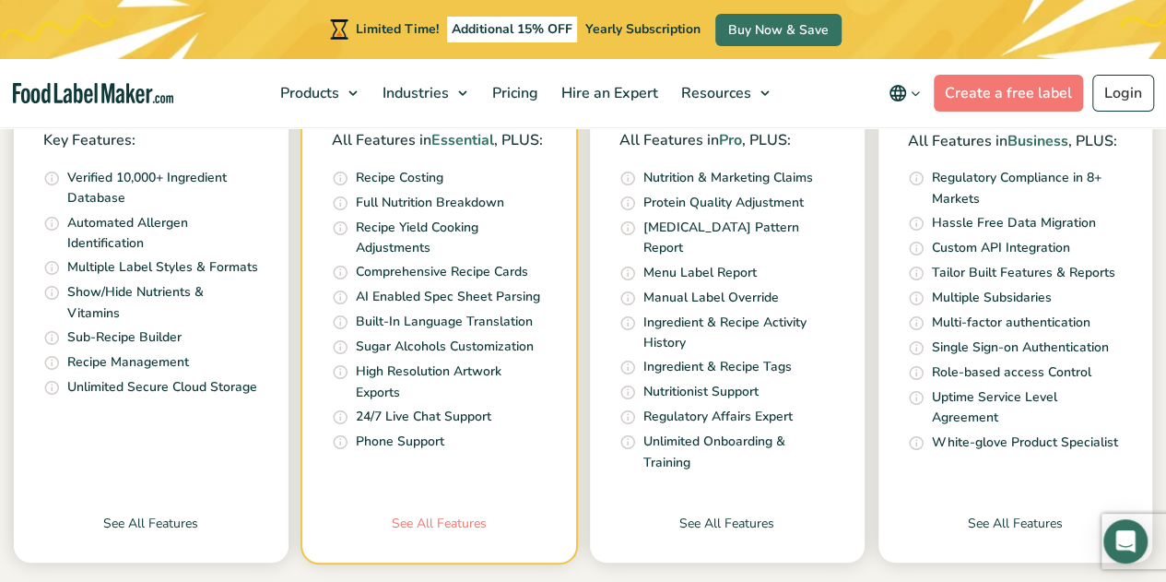
click at [430, 513] on link "See All Features" at bounding box center [439, 537] width 275 height 49
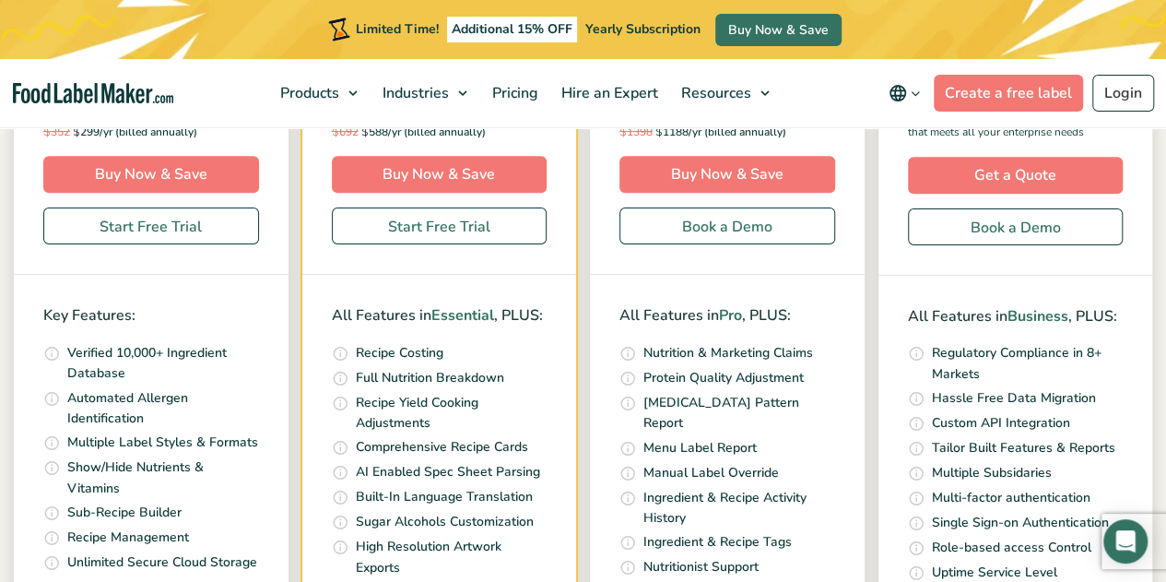
scroll to position [645, 0]
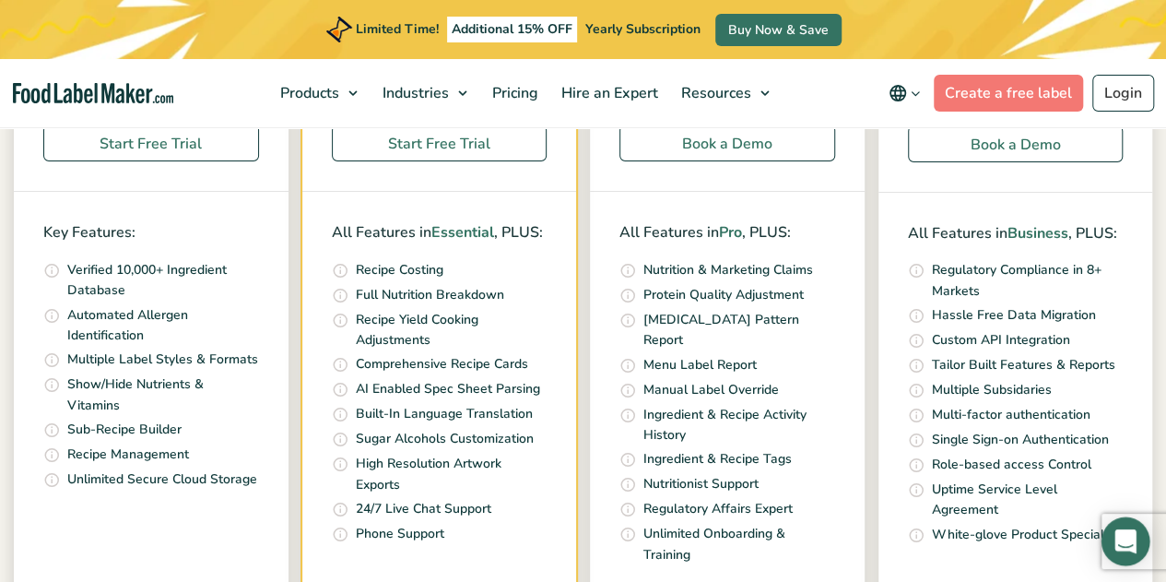
click at [1135, 537] on div "Open Intercom Messenger" at bounding box center [1125, 541] width 49 height 49
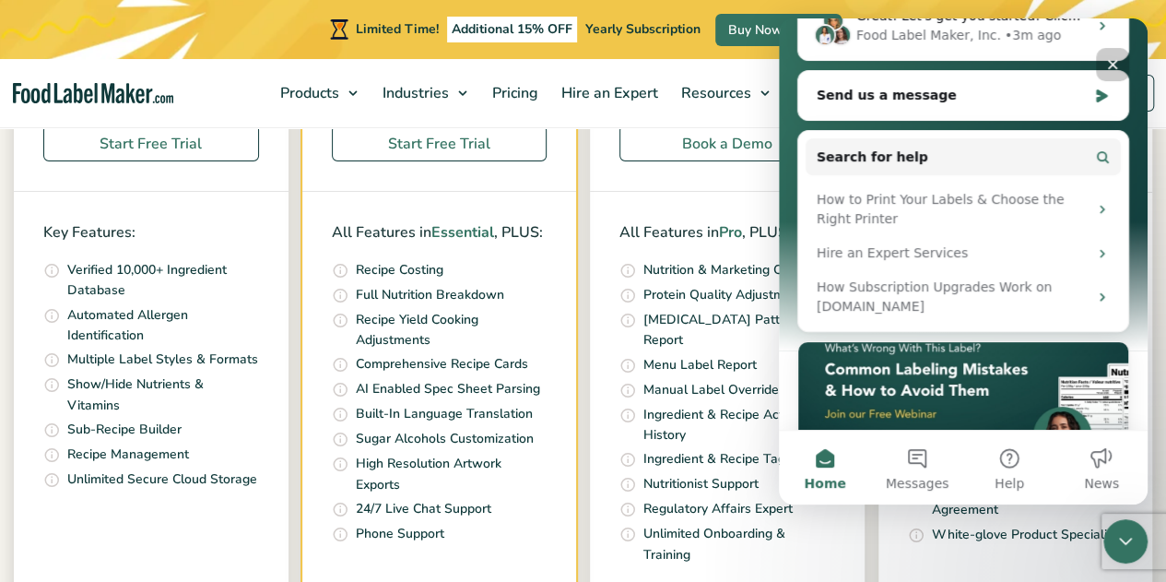
scroll to position [369, 0]
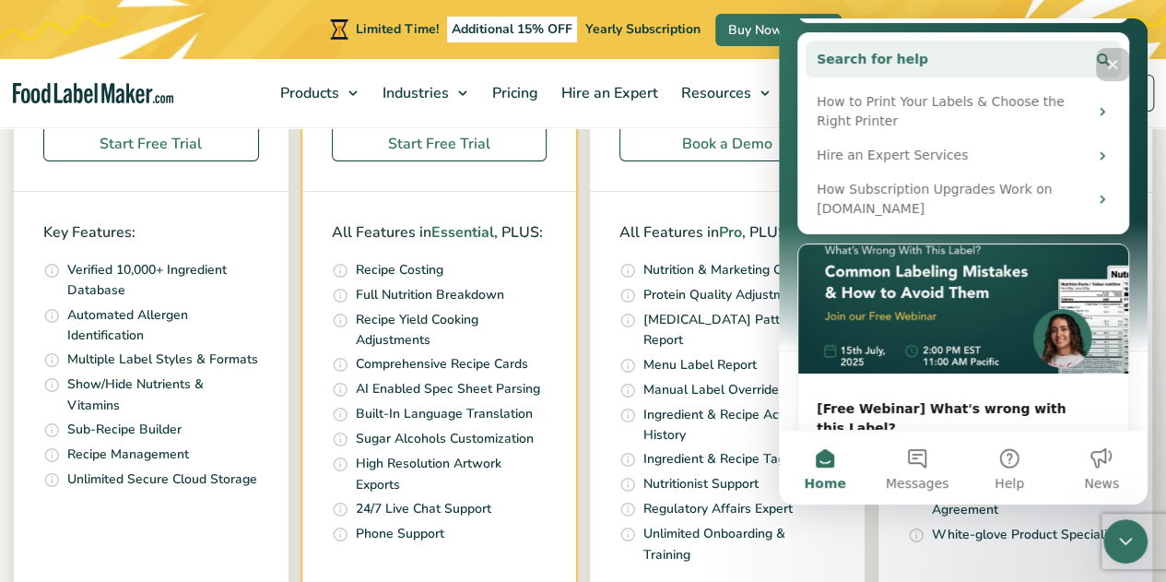
click at [904, 50] on button "Search for help" at bounding box center [963, 59] width 315 height 37
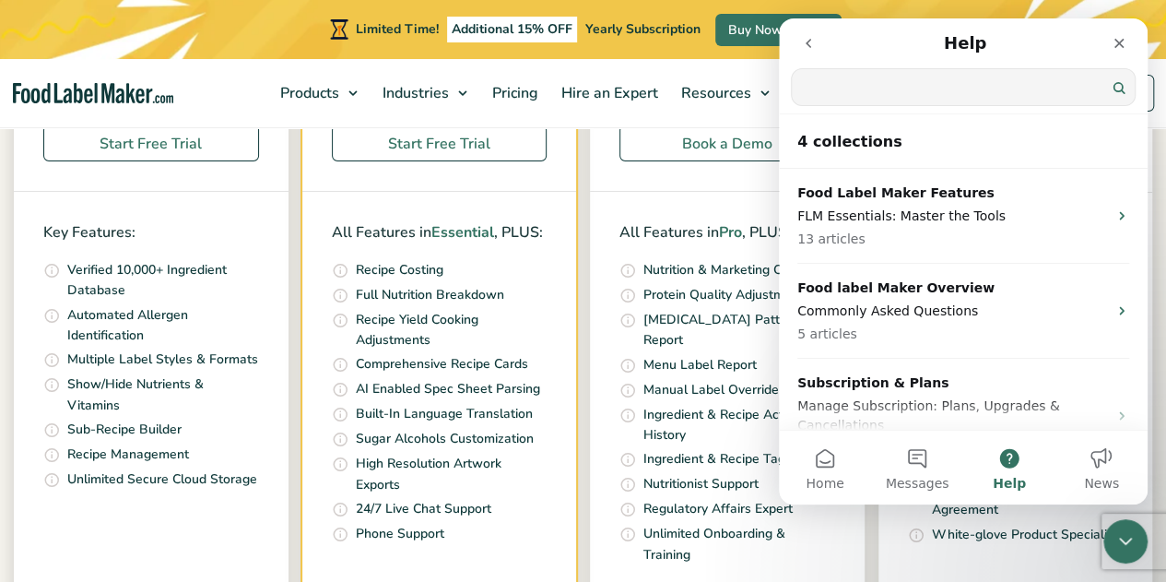
click at [882, 80] on input "Search for help" at bounding box center [963, 87] width 343 height 36
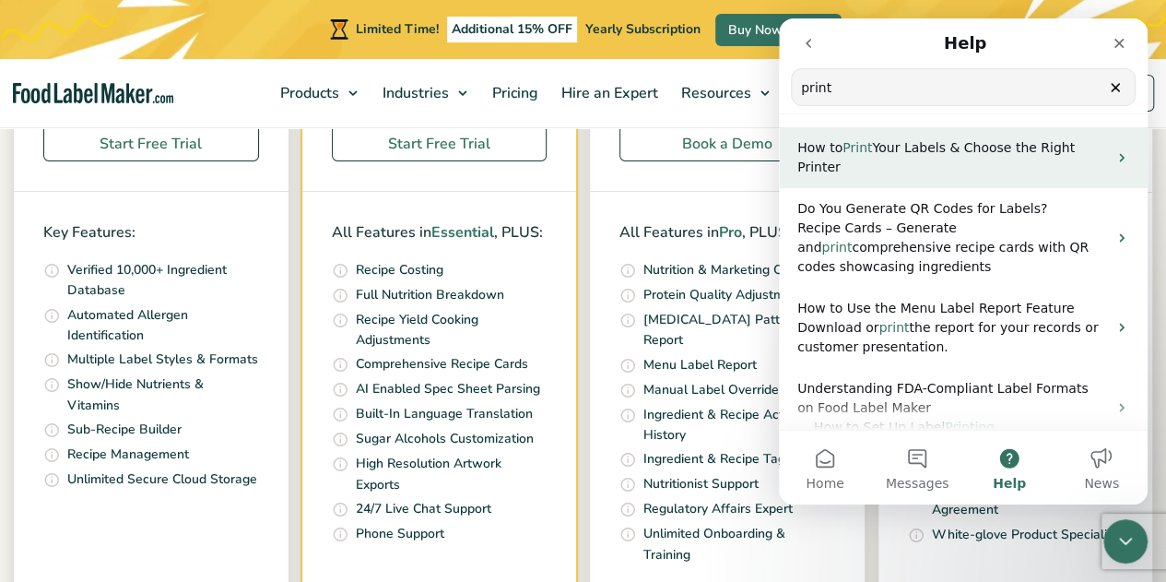
type input "print"
click at [947, 152] on span "Your Labels & Choose the Right Printer" at bounding box center [935, 157] width 277 height 34
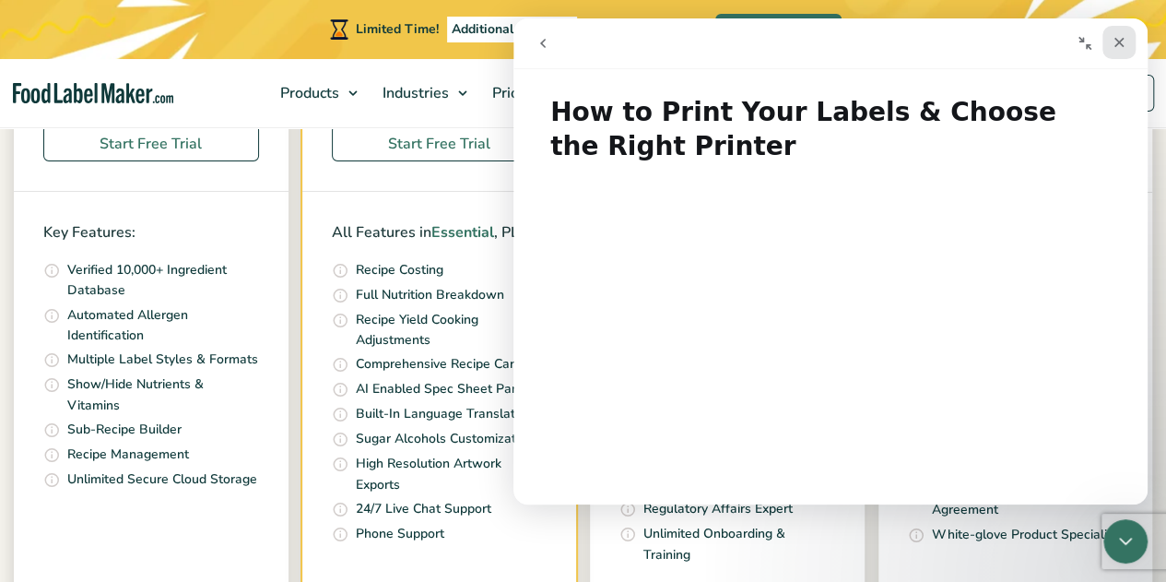
click at [1120, 43] on icon "Close" at bounding box center [1119, 43] width 10 height 10
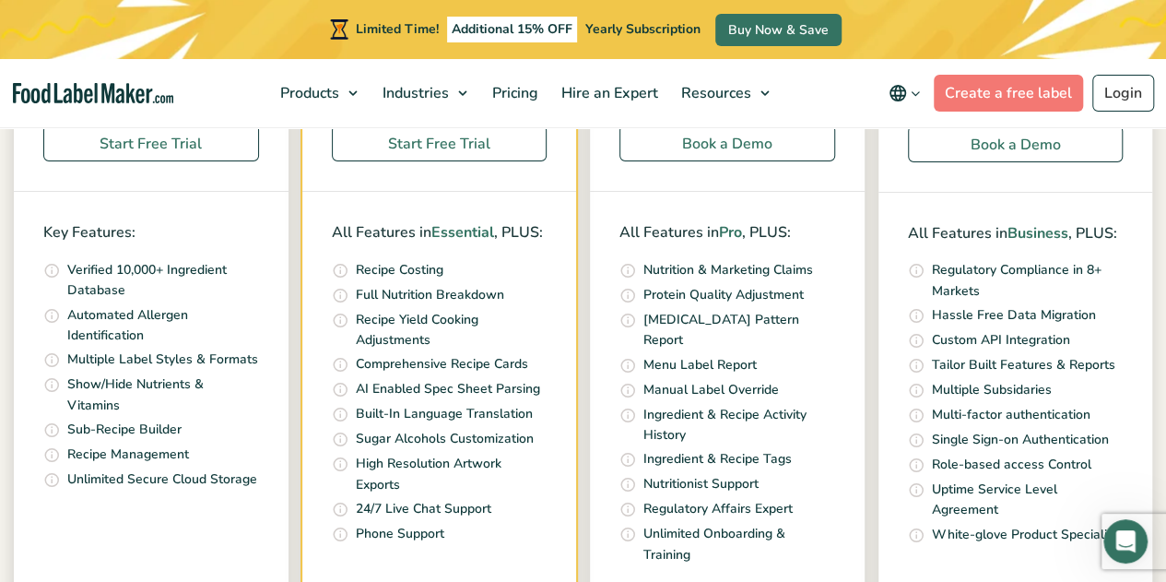
drag, startPoint x: 693, startPoint y: 40, endPoint x: 641, endPoint y: 26, distance: 53.4
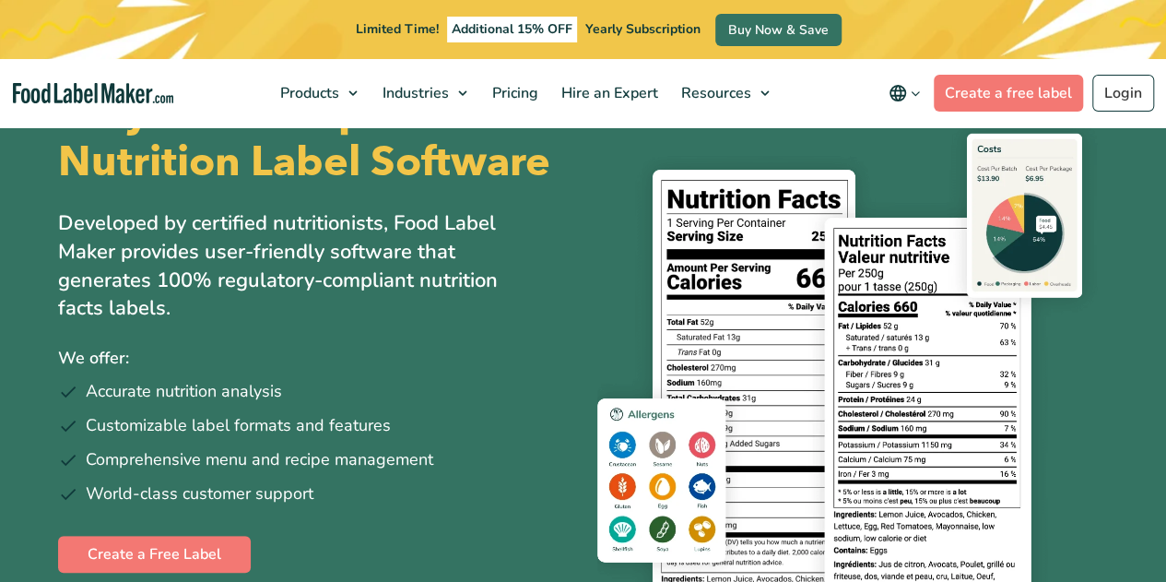
scroll to position [92, 0]
